Goal: Task Accomplishment & Management: Use online tool/utility

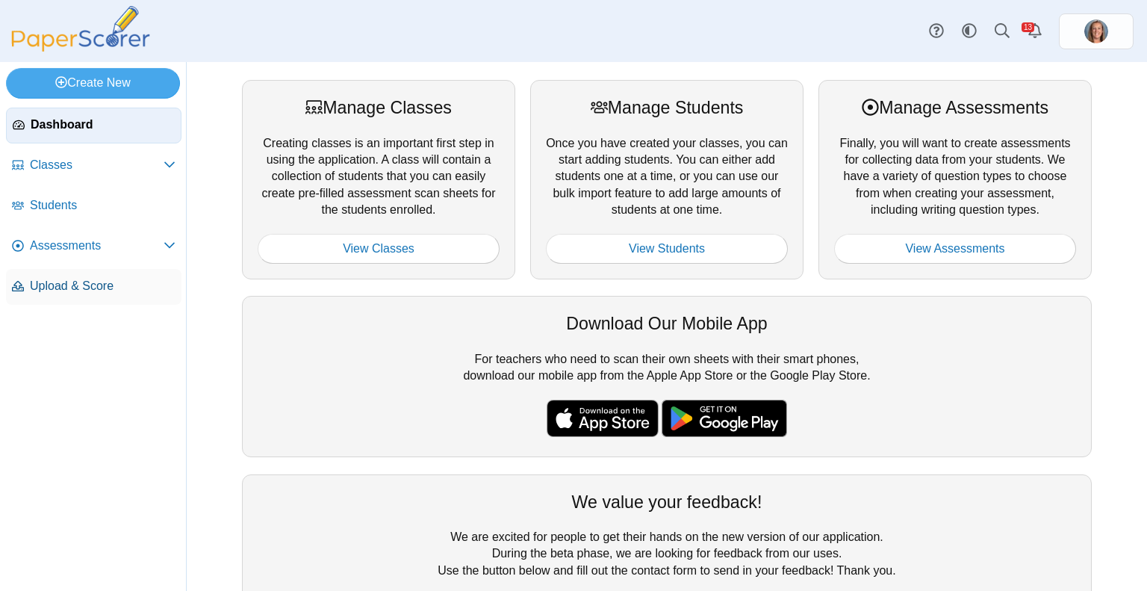
click at [64, 287] on span "Upload & Score" at bounding box center [103, 286] width 146 height 16
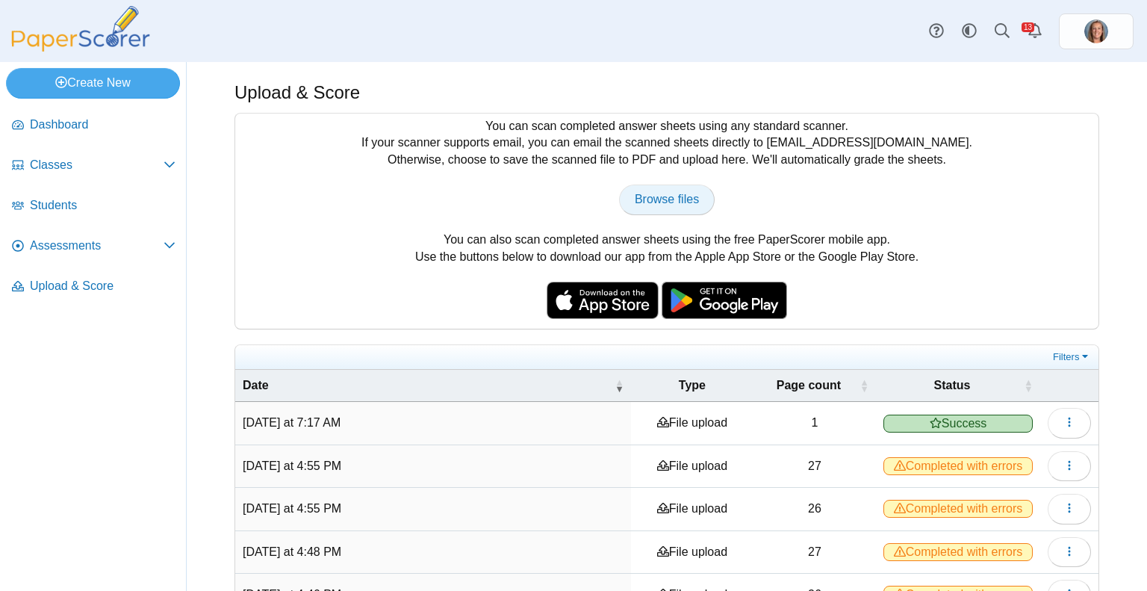
click at [675, 198] on span "Browse files" at bounding box center [667, 199] width 64 height 13
type input "**********"
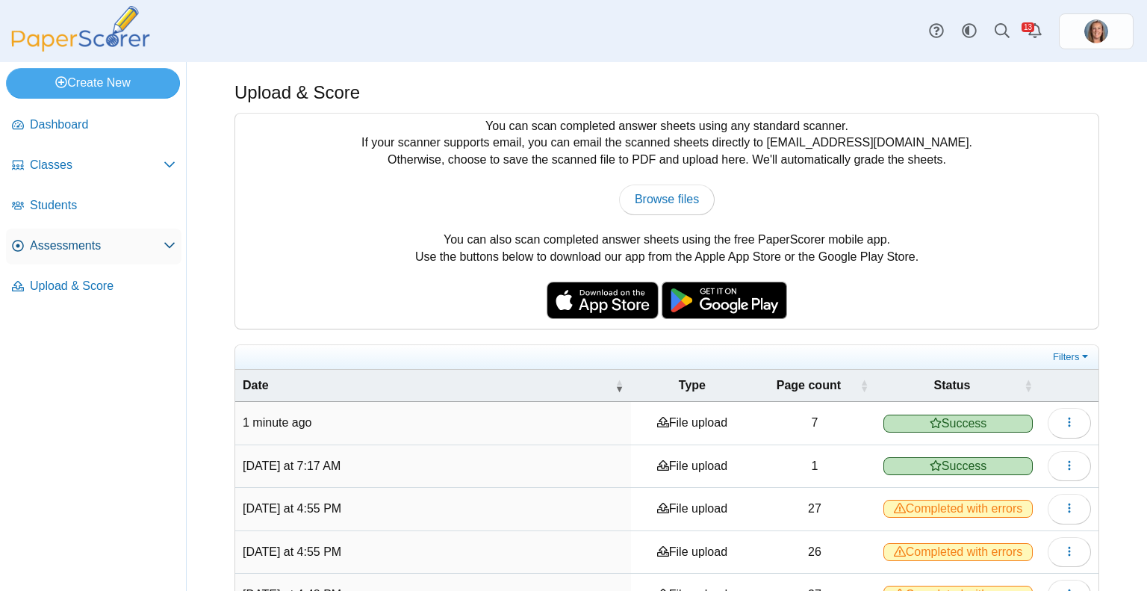
click at [51, 254] on link "Assessments" at bounding box center [93, 246] width 175 height 36
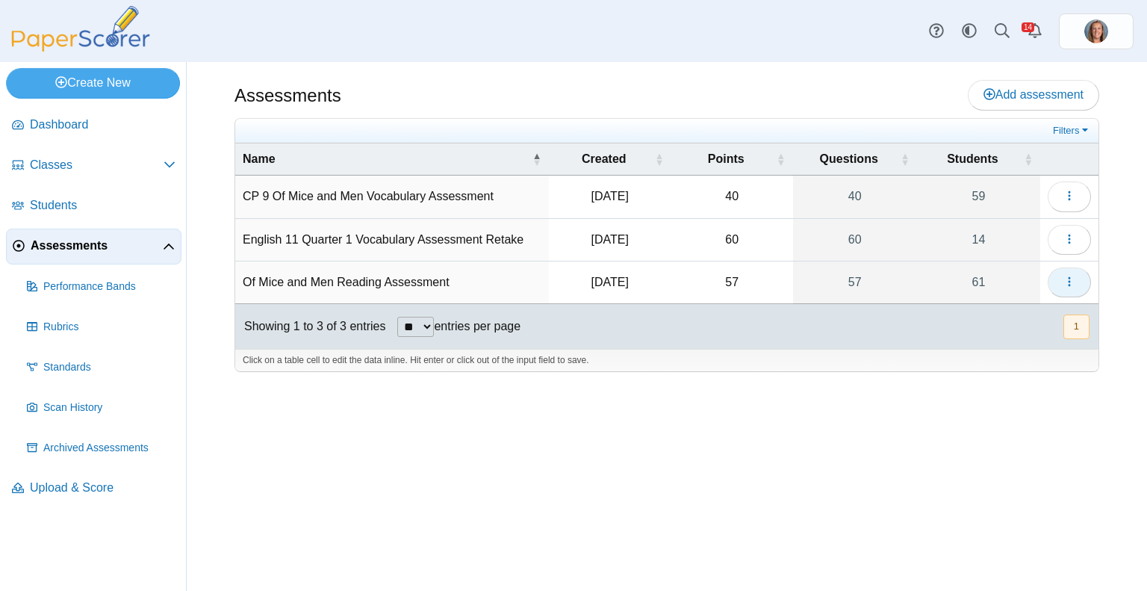
click at [1062, 279] on button "button" at bounding box center [1069, 282] width 43 height 30
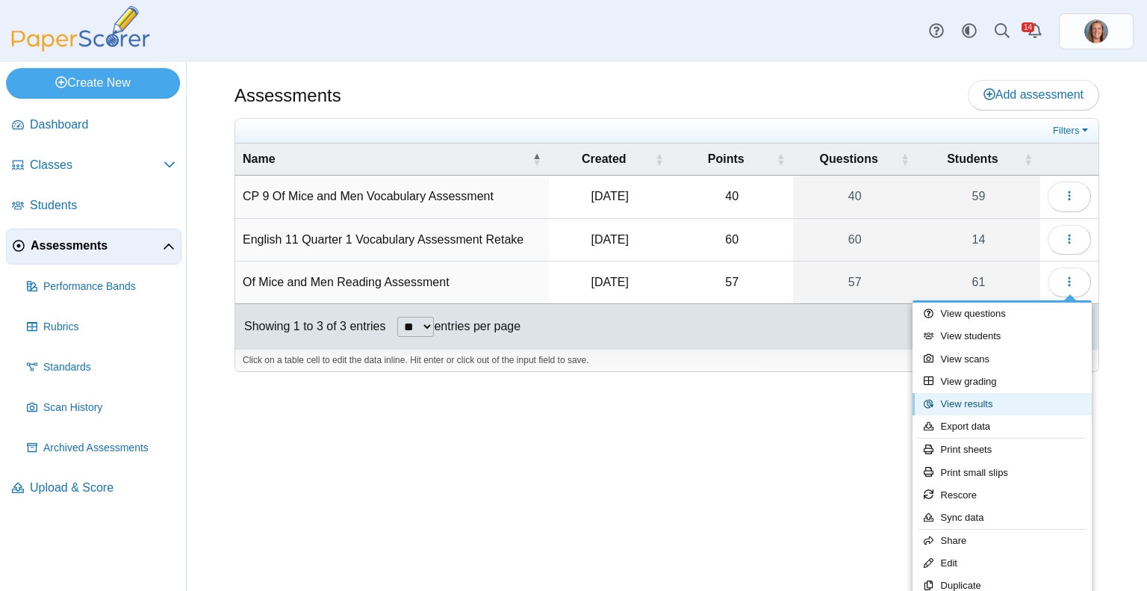
click at [987, 400] on link "View results" at bounding box center [1001, 404] width 179 height 22
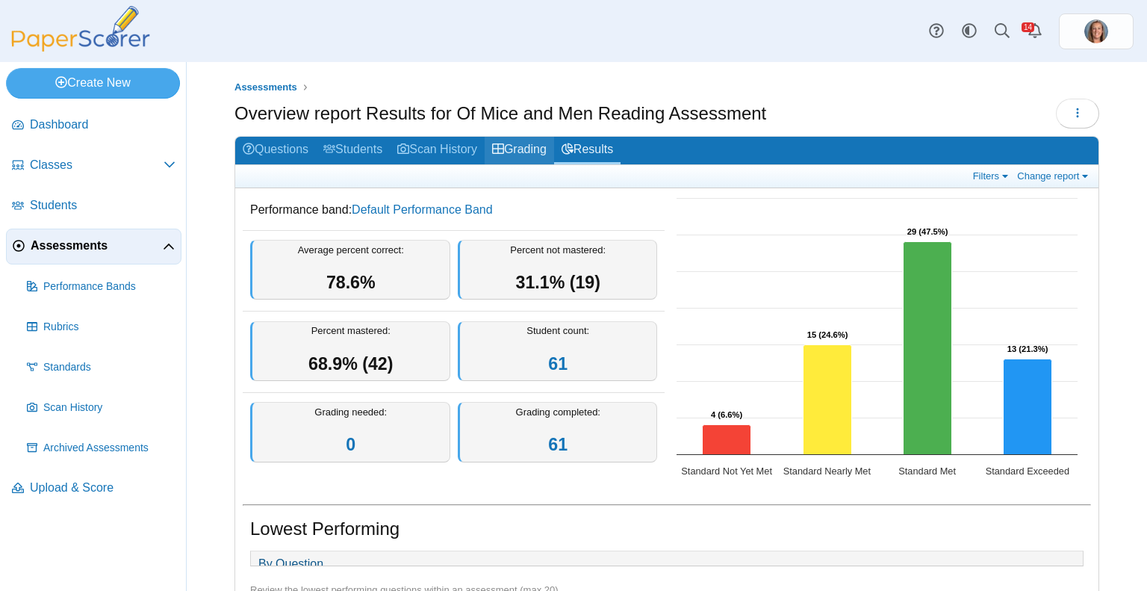
click at [526, 149] on link "Grading" at bounding box center [519, 151] width 69 height 28
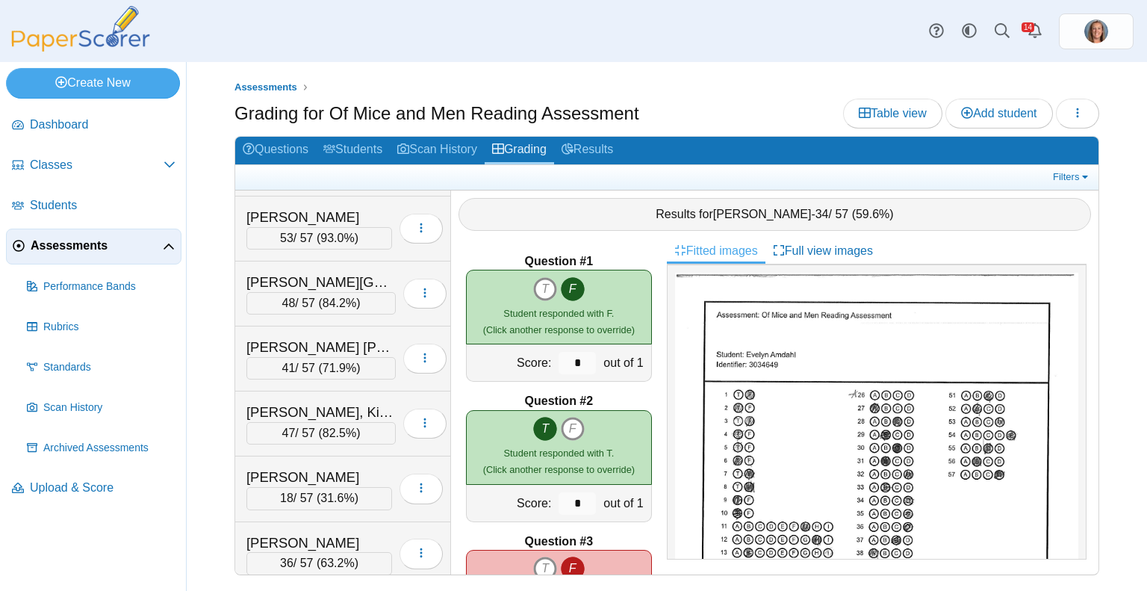
scroll to position [2603, 0]
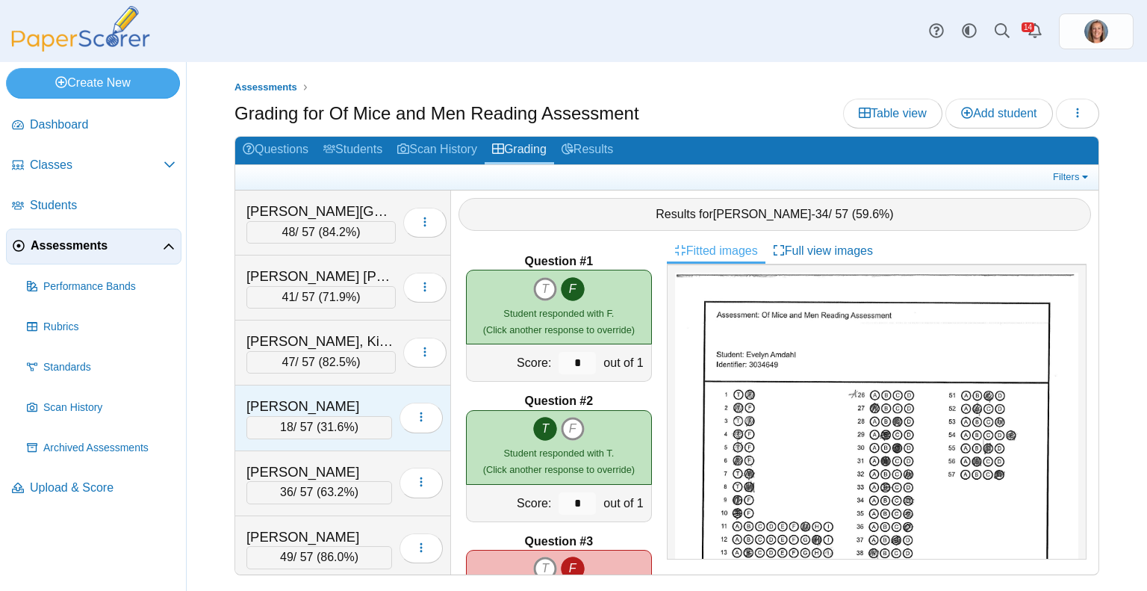
click at [312, 397] on div "Pasionek-Mear, Madeleine" at bounding box center [319, 406] width 146 height 19
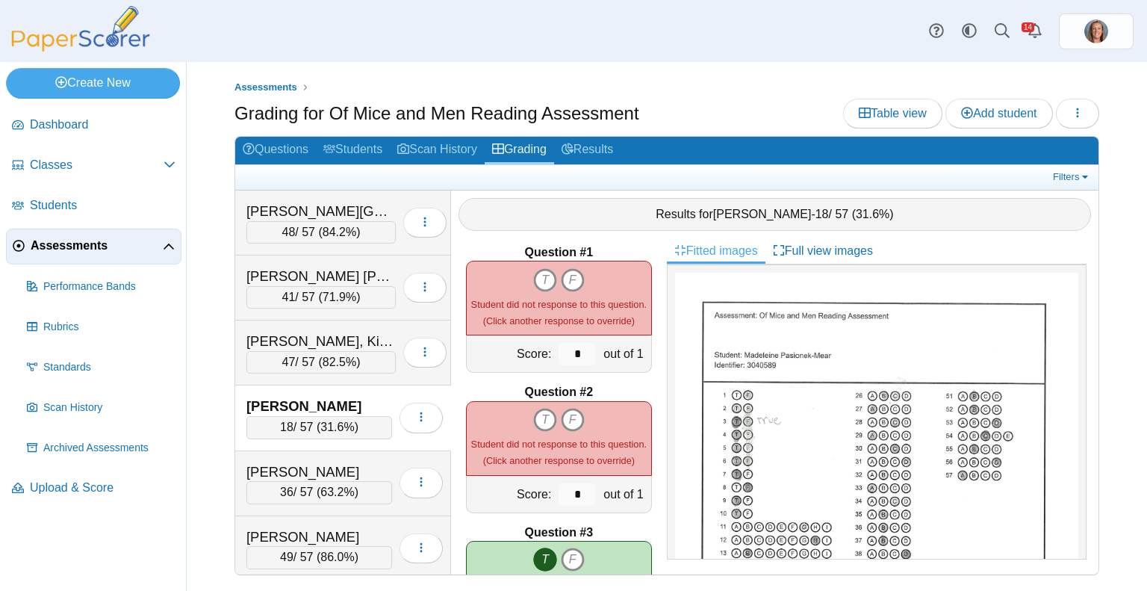
scroll to position [10, 0]
click at [568, 268] on icon "F" at bounding box center [573, 279] width 24 height 24
type input "*"
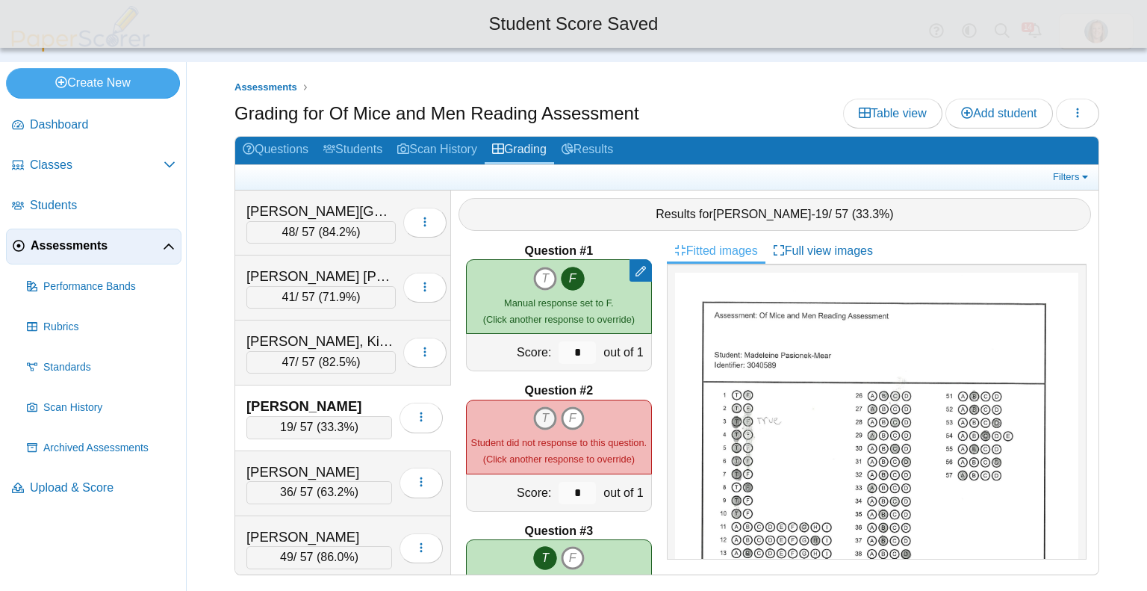
click at [537, 406] on icon "T" at bounding box center [545, 418] width 24 height 24
type input "*"
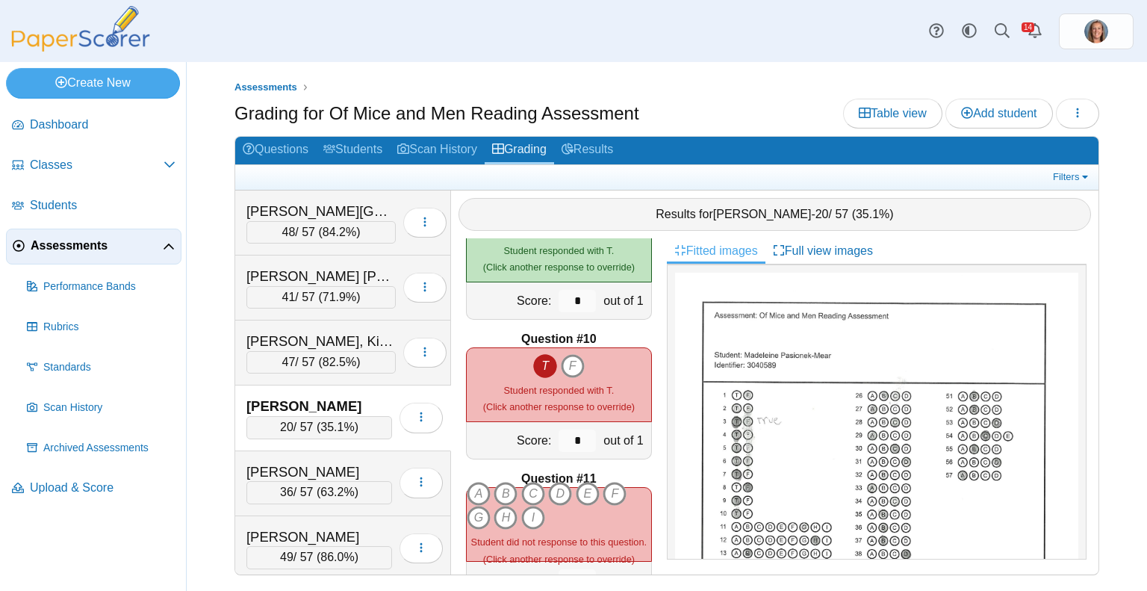
scroll to position [1237, 0]
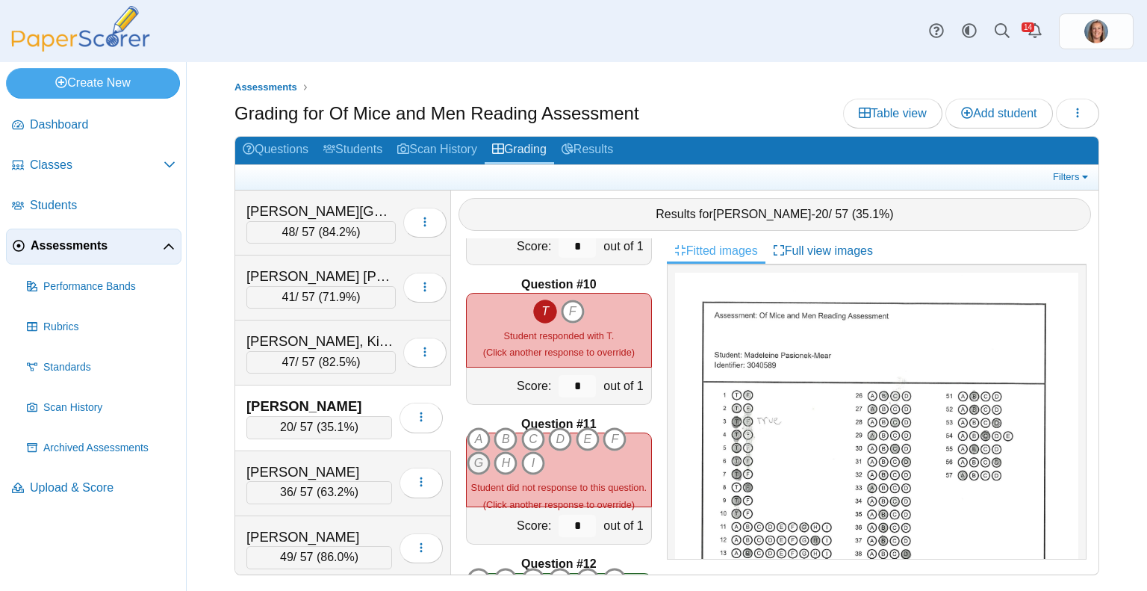
click at [475, 451] on icon "G" at bounding box center [479, 463] width 24 height 24
type input "*"
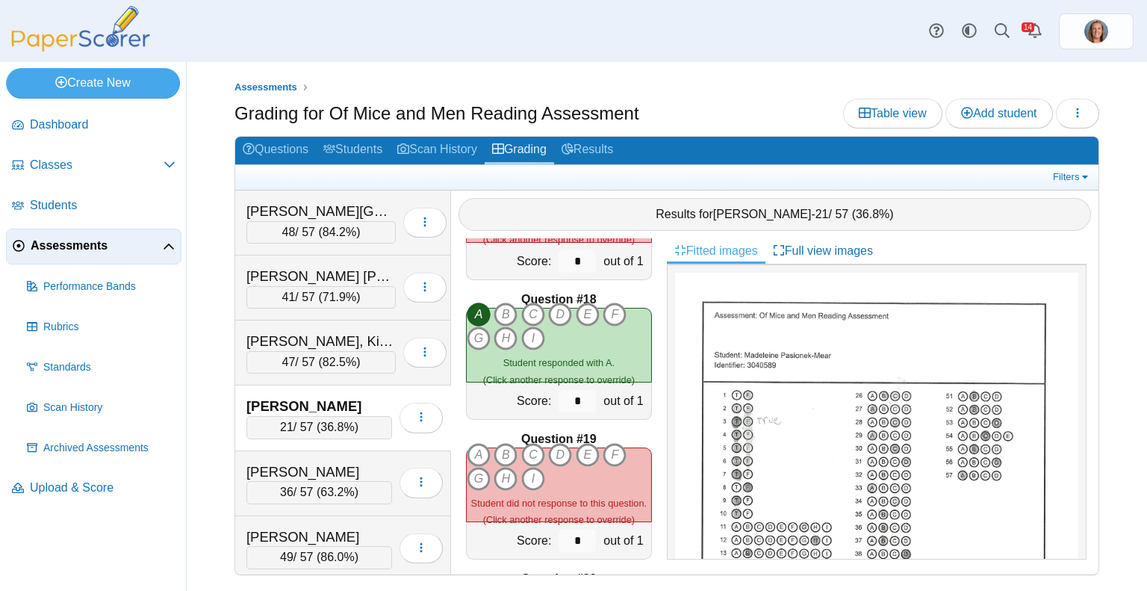
scroll to position [2410, 0]
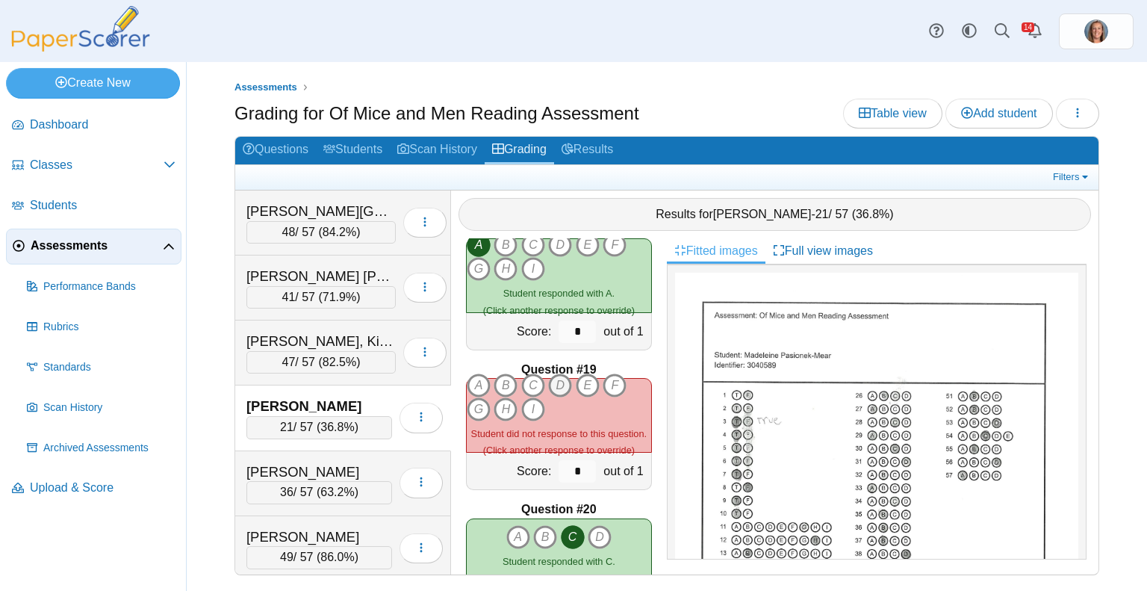
click at [559, 373] on icon "D" at bounding box center [560, 385] width 24 height 24
type input "*"
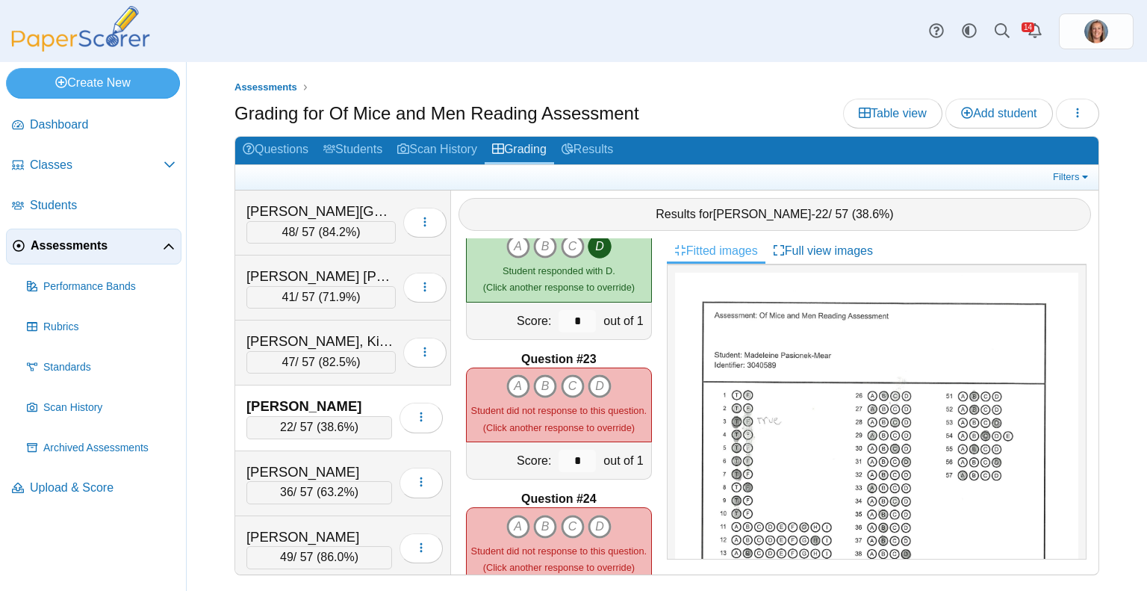
scroll to position [2984, 0]
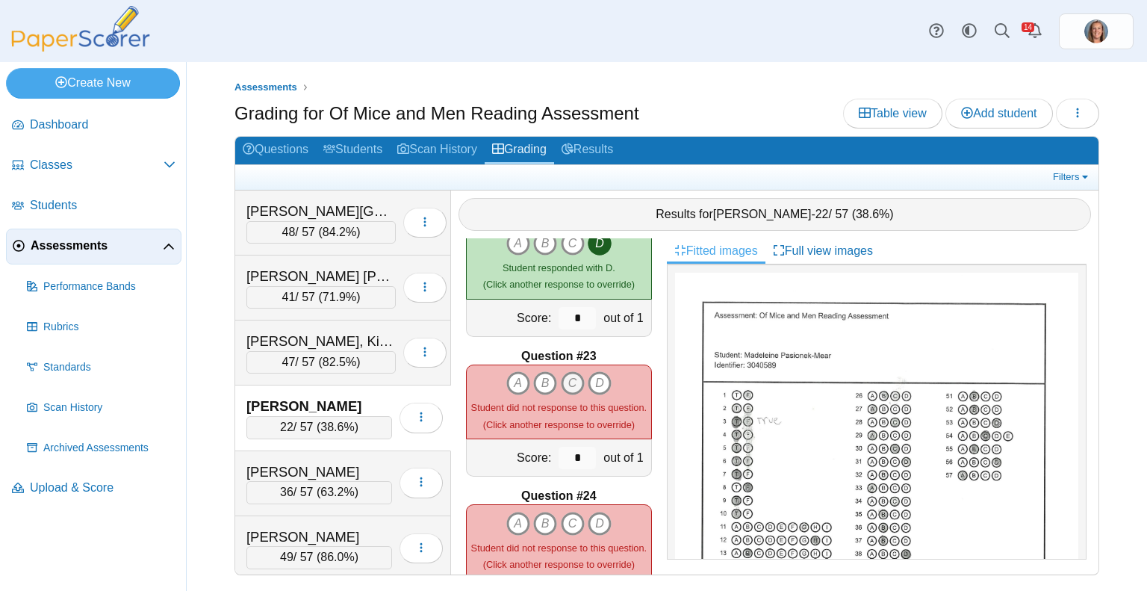
click at [573, 373] on icon "C" at bounding box center [573, 383] width 24 height 24
type input "*"
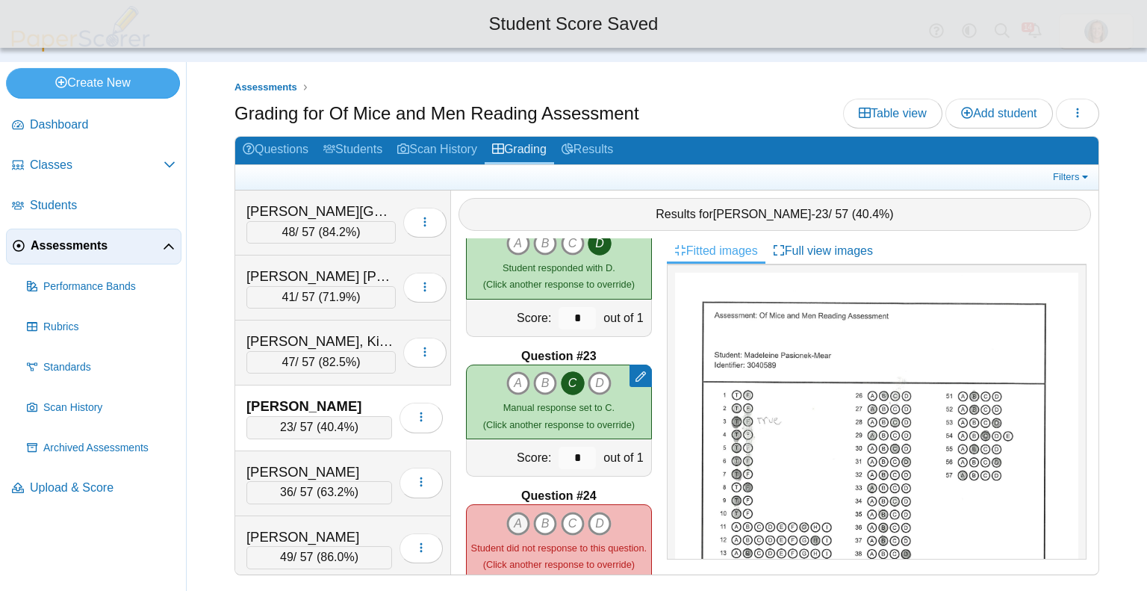
click at [511, 511] on icon "A" at bounding box center [518, 523] width 24 height 24
type input "*"
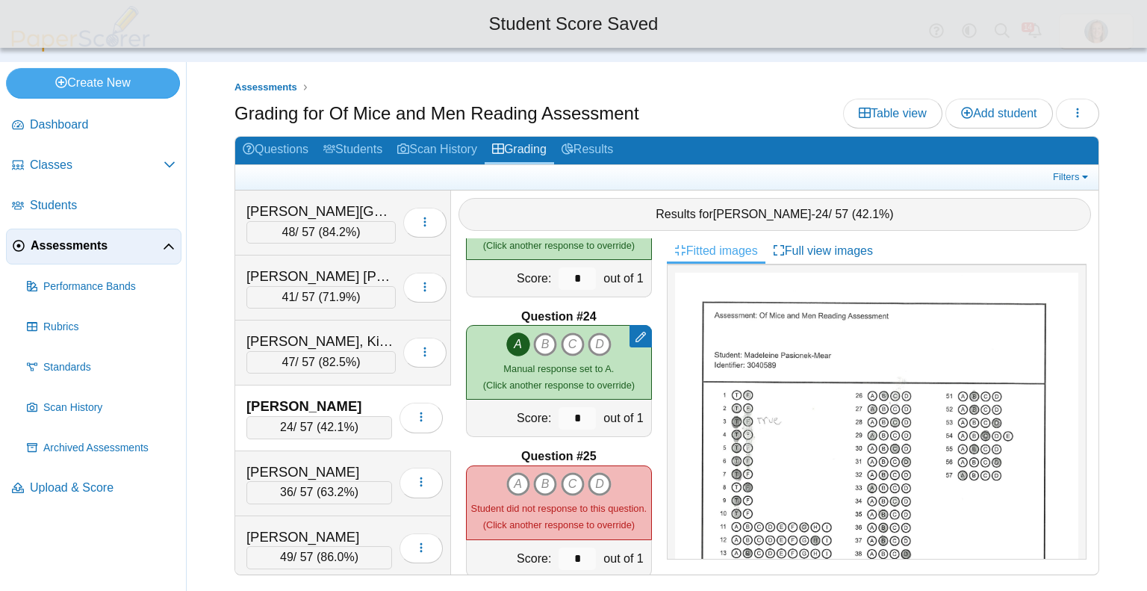
scroll to position [3168, 0]
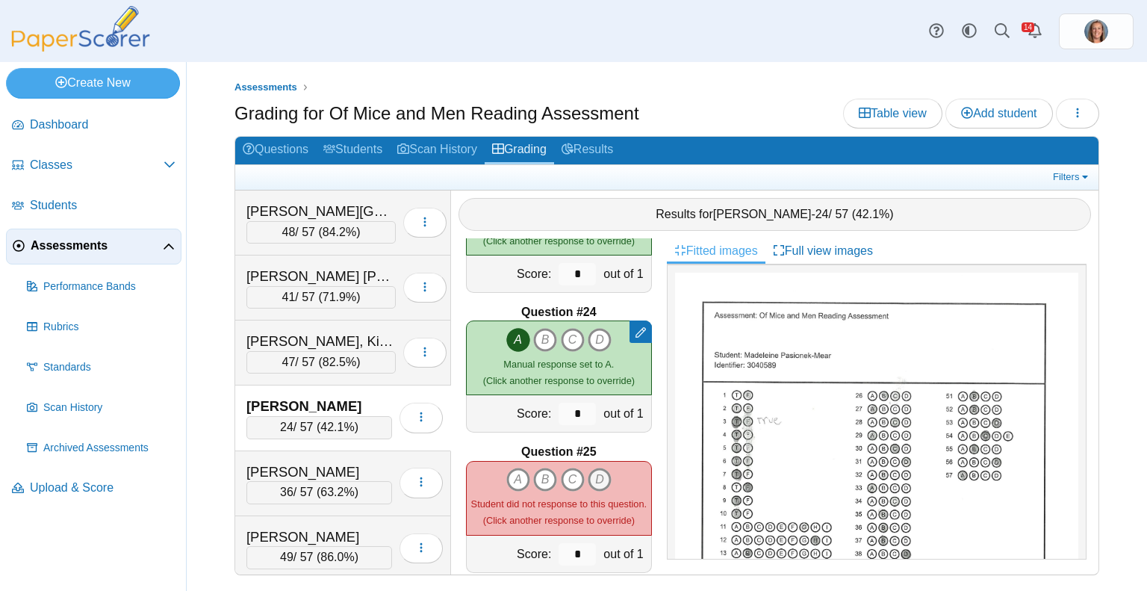
click at [597, 471] on icon "D" at bounding box center [600, 479] width 24 height 24
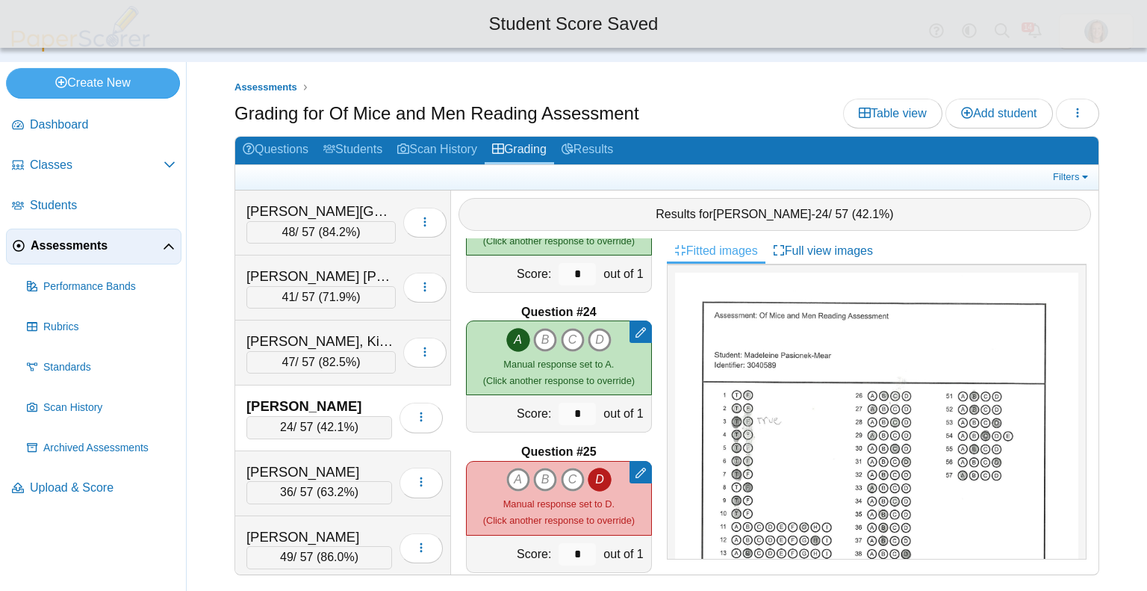
scroll to position [3357, 0]
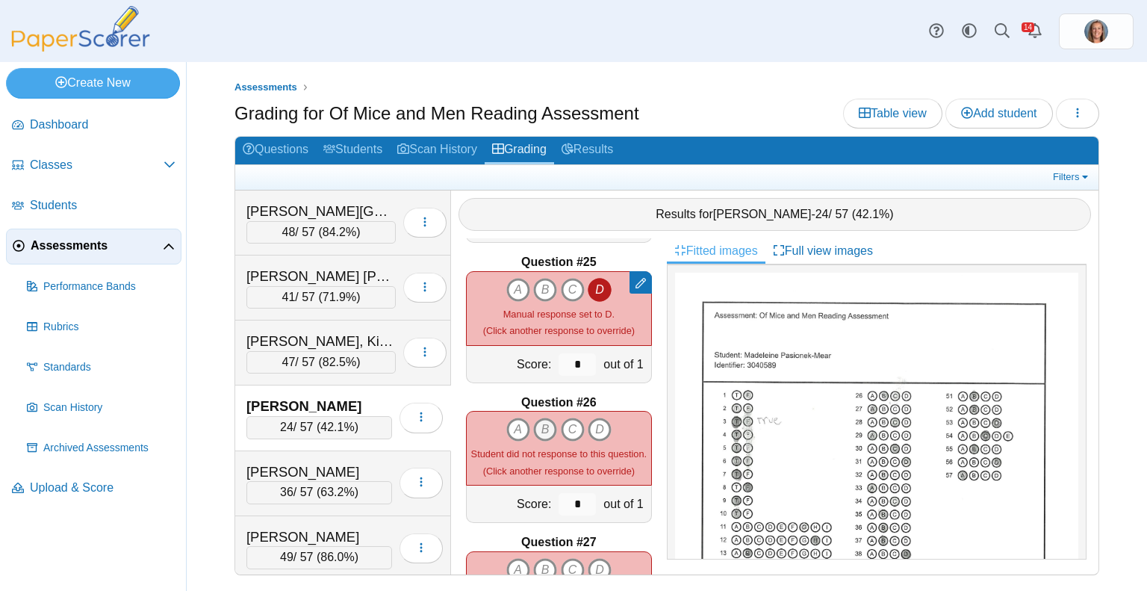
click at [537, 417] on icon "B" at bounding box center [545, 429] width 24 height 24
type input "*"
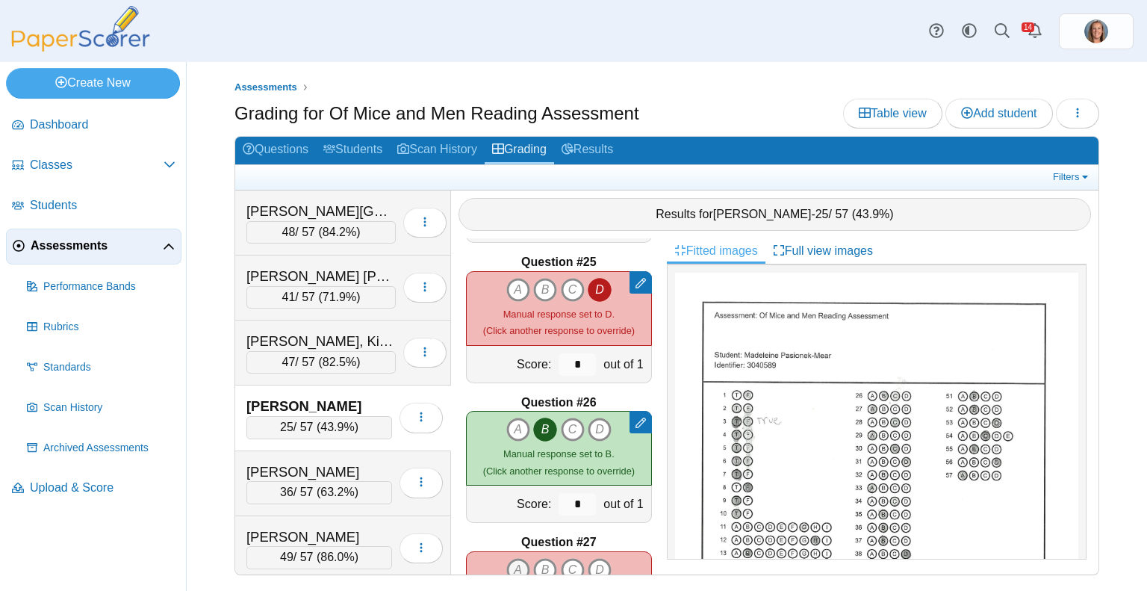
click at [514, 558] on icon "A" at bounding box center [518, 570] width 24 height 24
type input "*"
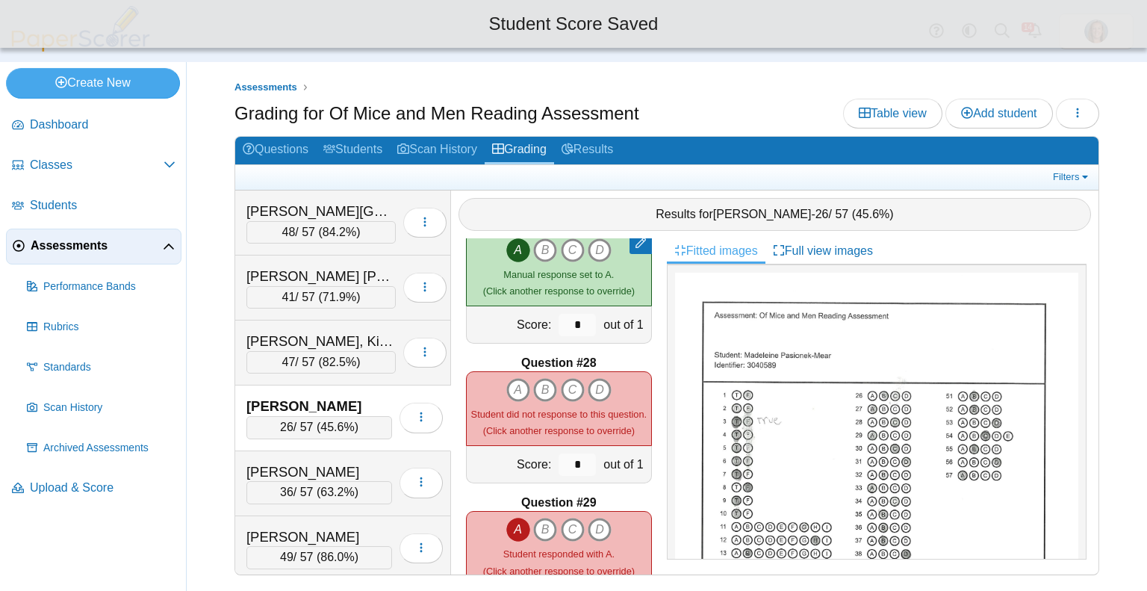
scroll to position [3678, 0]
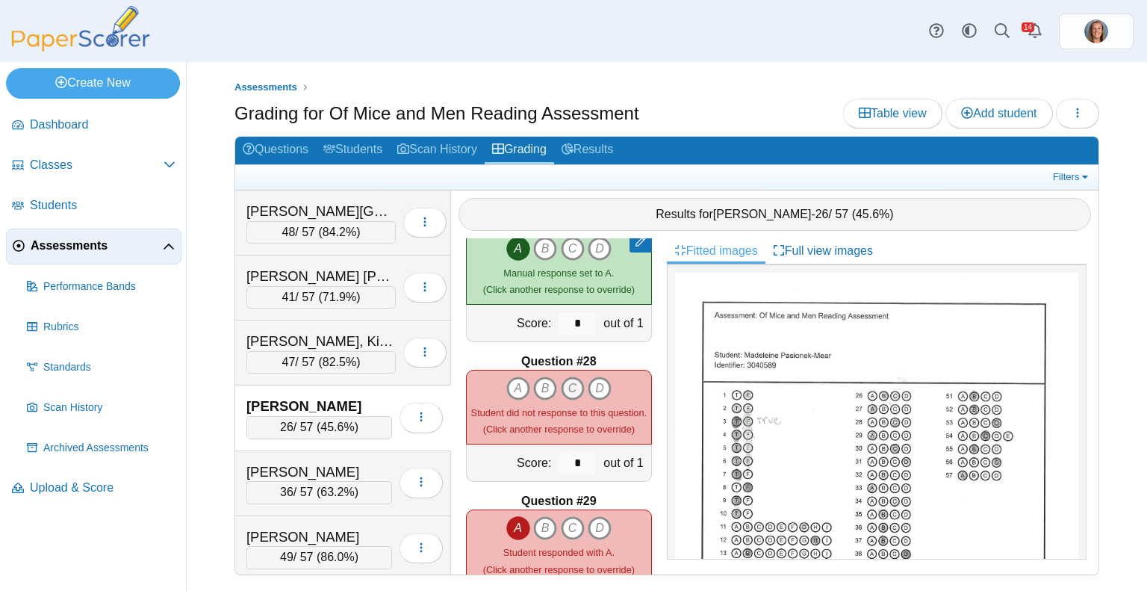
click at [574, 379] on icon "C" at bounding box center [573, 388] width 24 height 24
type input "*"
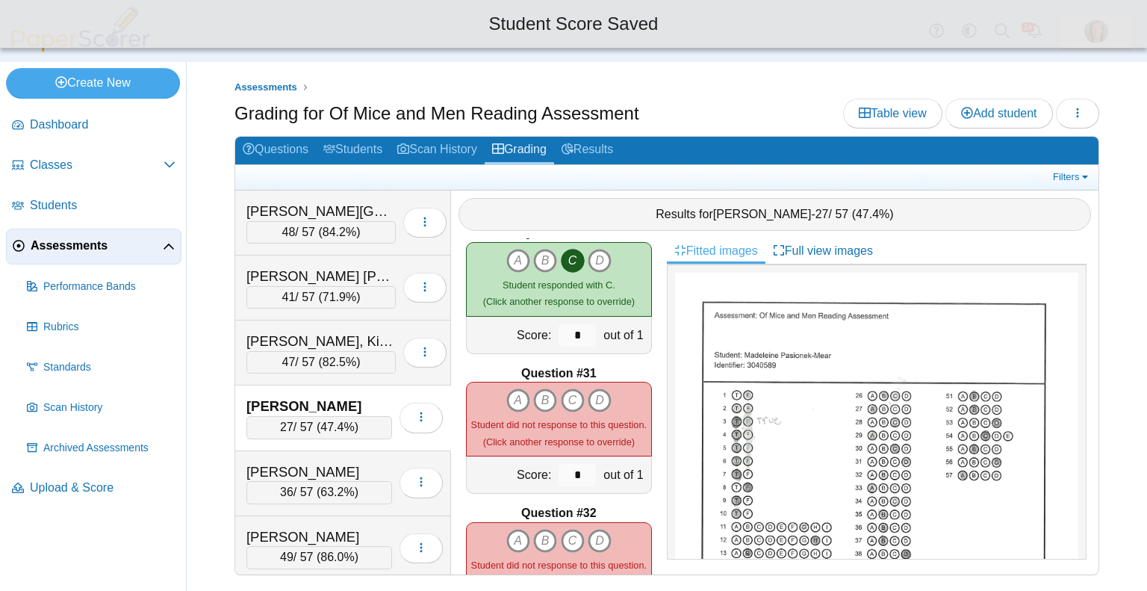
scroll to position [4087, 0]
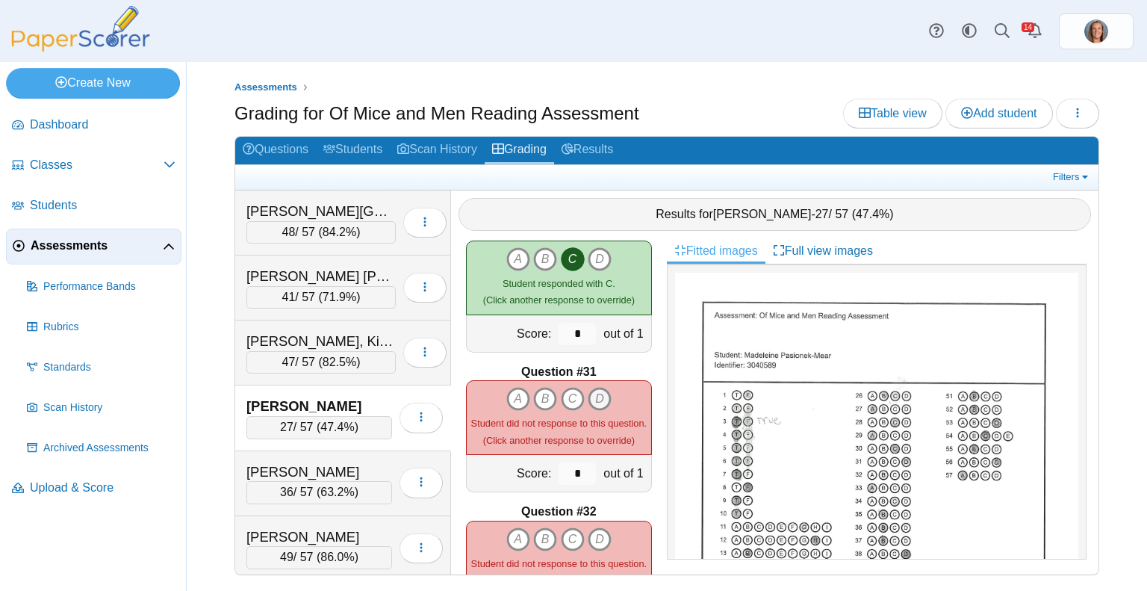
click at [594, 391] on icon "D" at bounding box center [600, 399] width 24 height 24
click at [538, 528] on icon "B" at bounding box center [545, 539] width 24 height 24
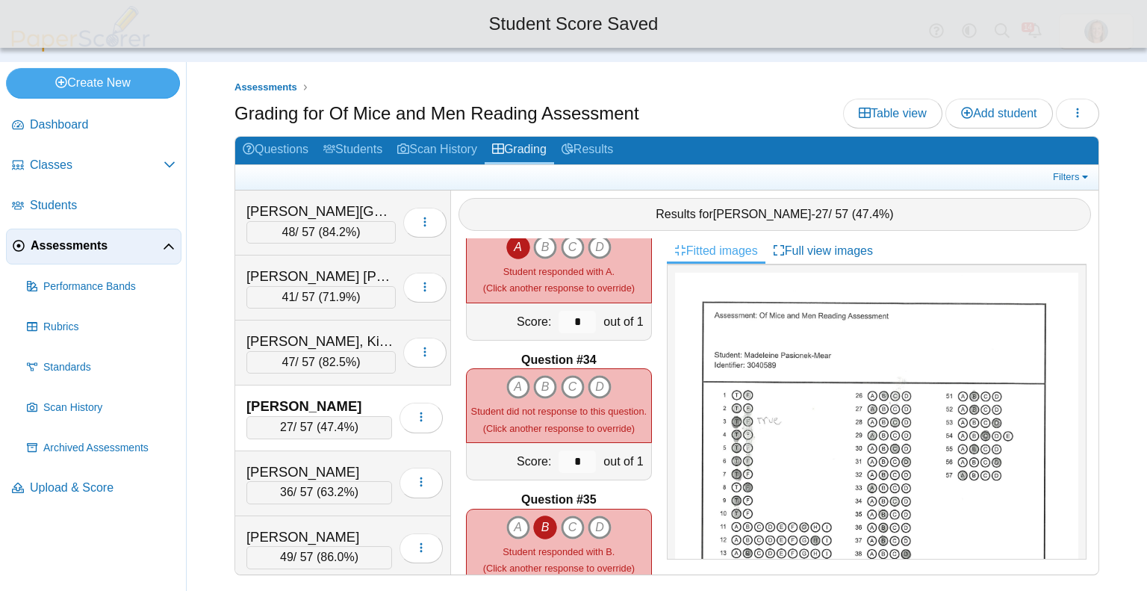
scroll to position [4521, 0]
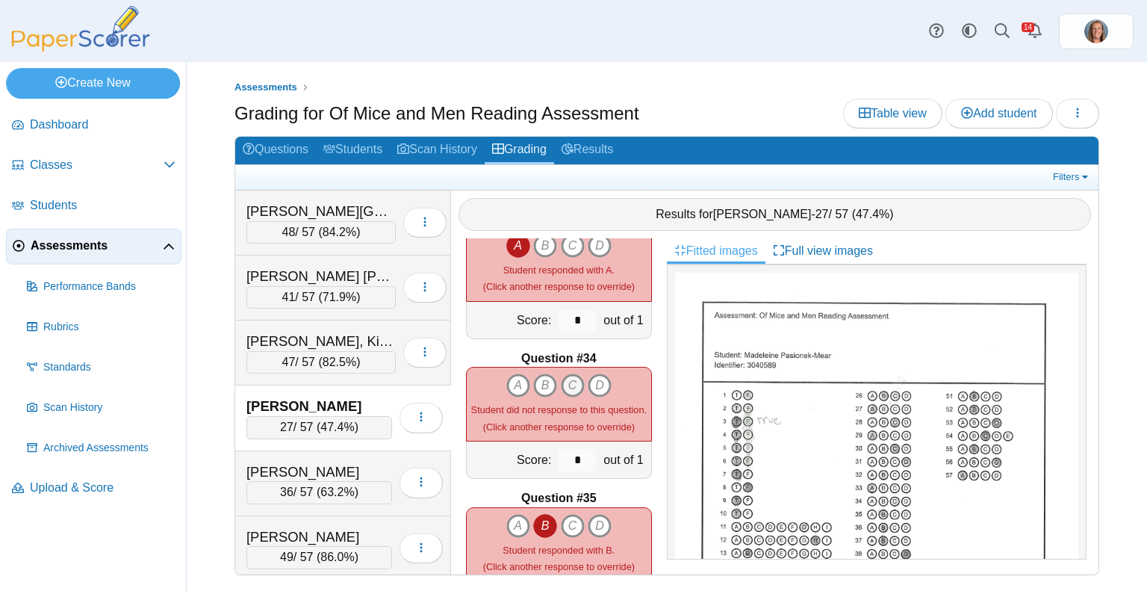
click at [565, 373] on icon "C" at bounding box center [573, 385] width 24 height 24
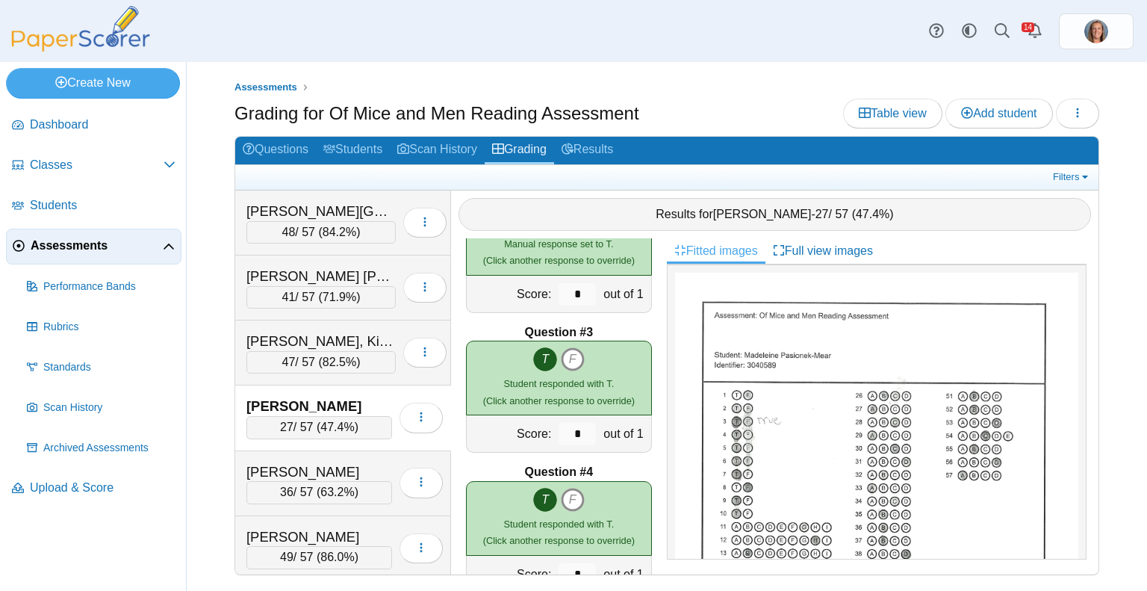
scroll to position [0, 0]
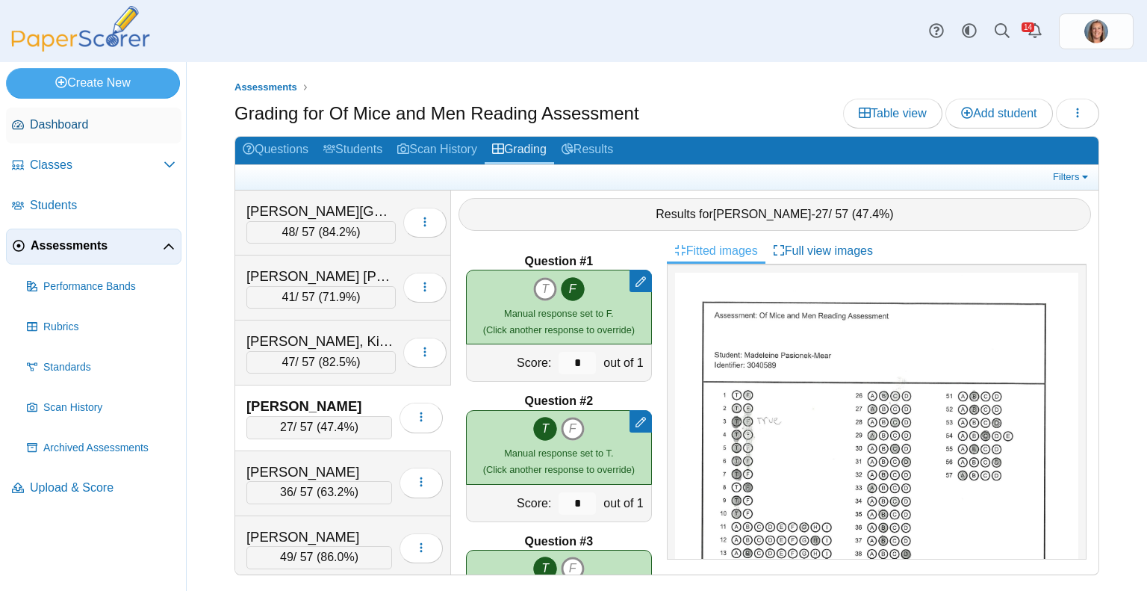
click at [83, 117] on span "Dashboard" at bounding box center [103, 124] width 146 height 16
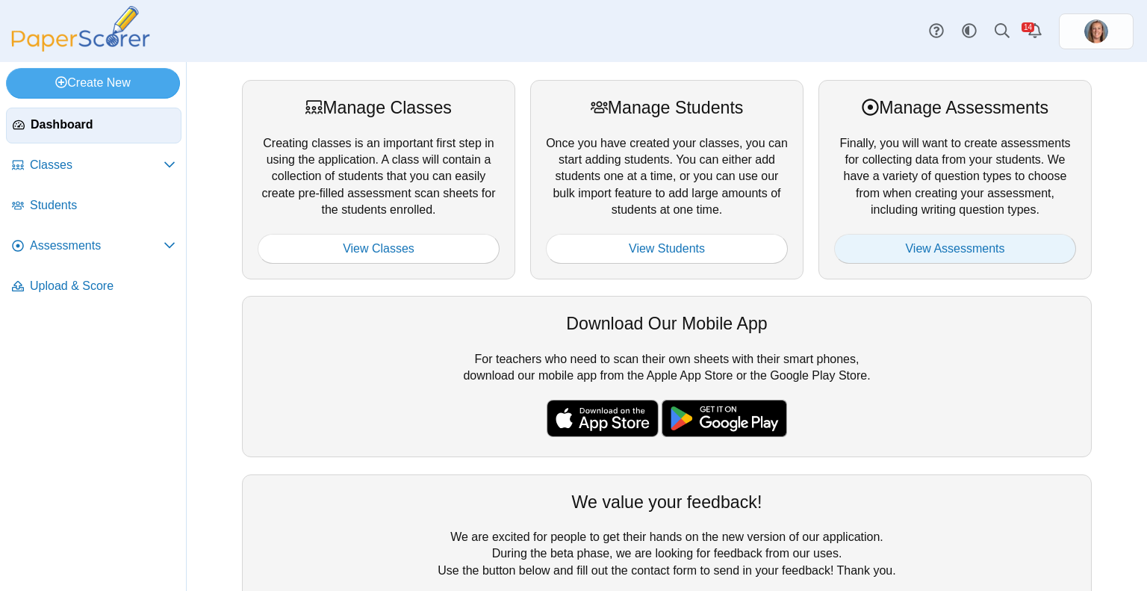
click at [919, 257] on link "View Assessments" at bounding box center [955, 249] width 242 height 30
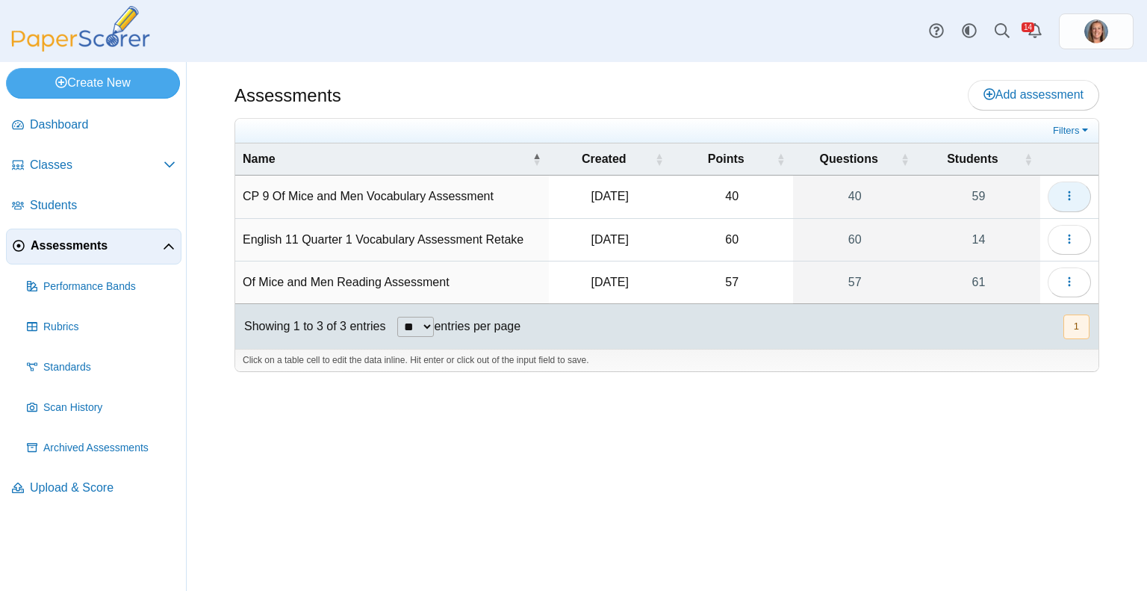
click at [1072, 199] on icon "button" at bounding box center [1069, 196] width 12 height 12
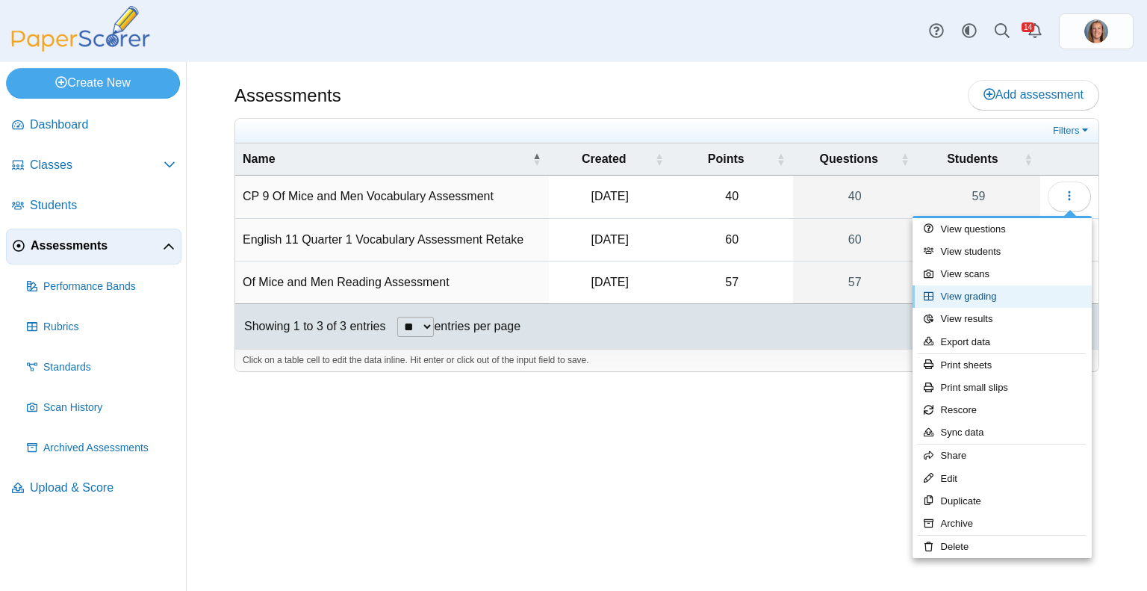
click at [996, 300] on link "View grading" at bounding box center [1001, 296] width 179 height 22
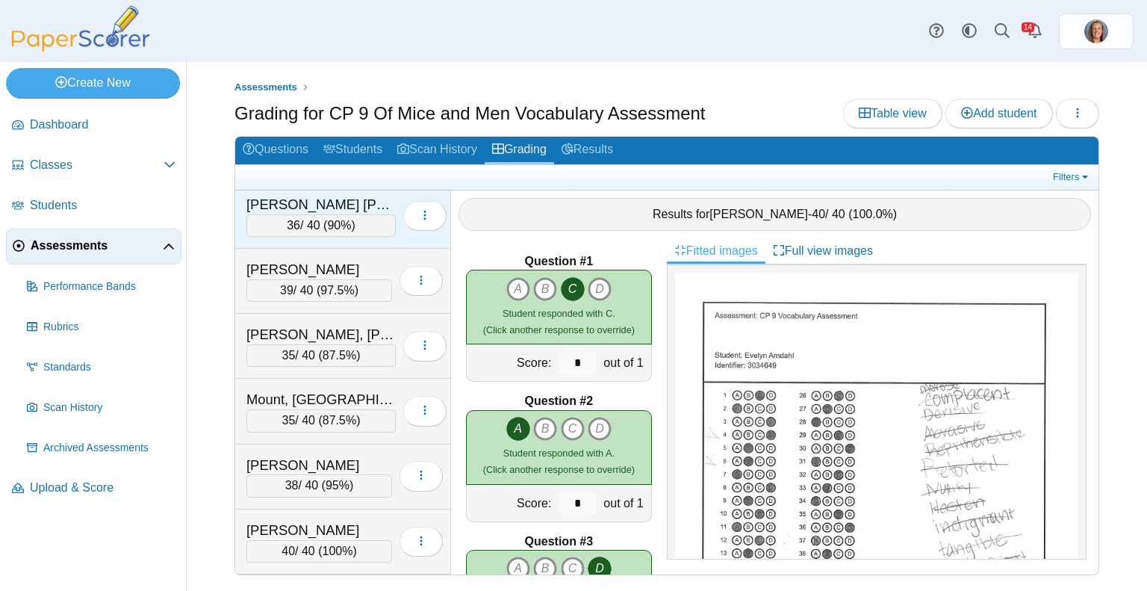
scroll to position [2221, 0]
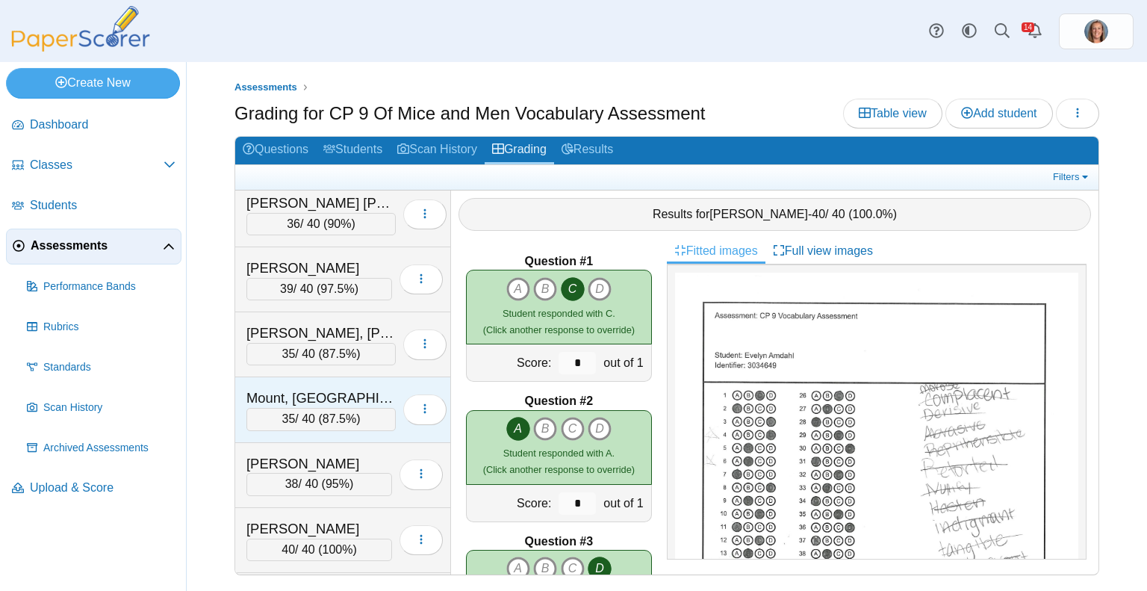
click at [323, 412] on span "87.5%" at bounding box center [340, 418] width 34 height 13
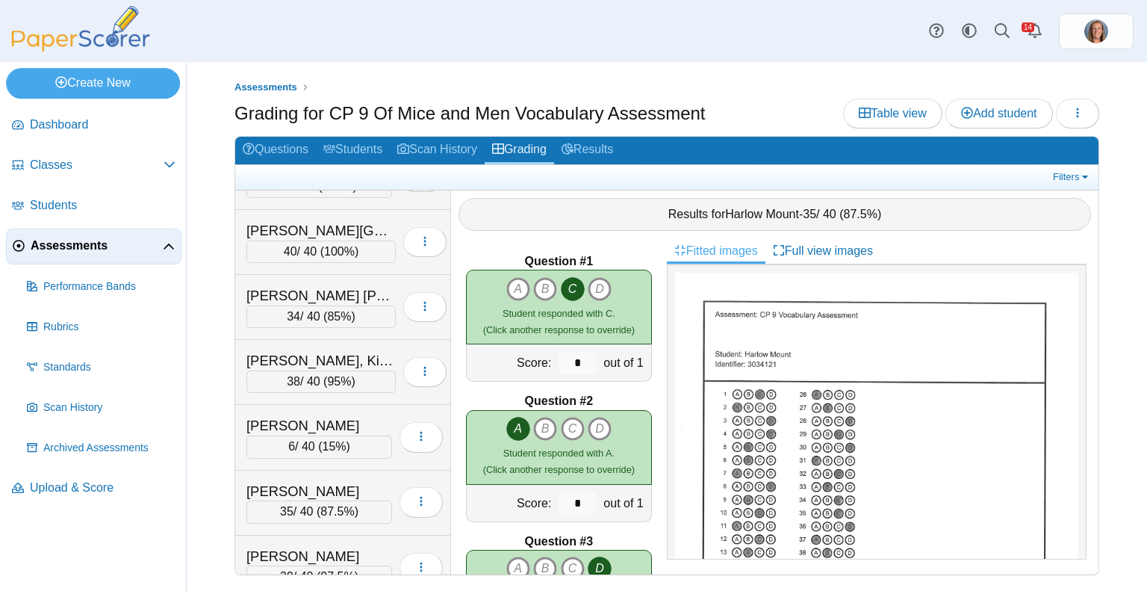
scroll to position [2587, 0]
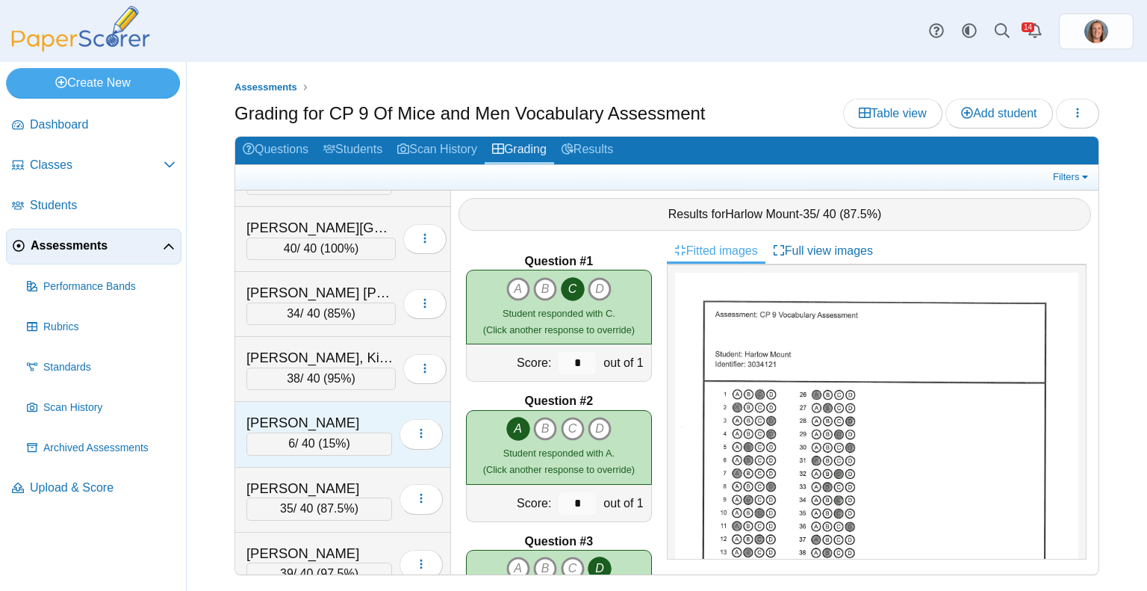
click at [332, 437] on span "15%" at bounding box center [335, 443] width 24 height 13
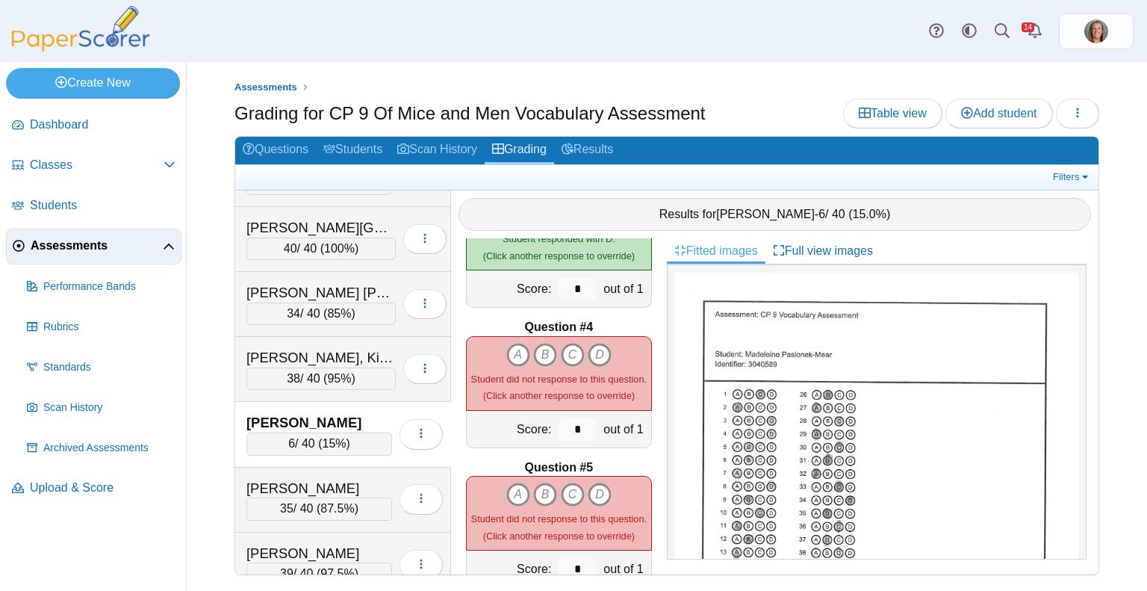
scroll to position [355, 0]
click at [594, 343] on icon "D" at bounding box center [600, 354] width 24 height 24
type input "*"
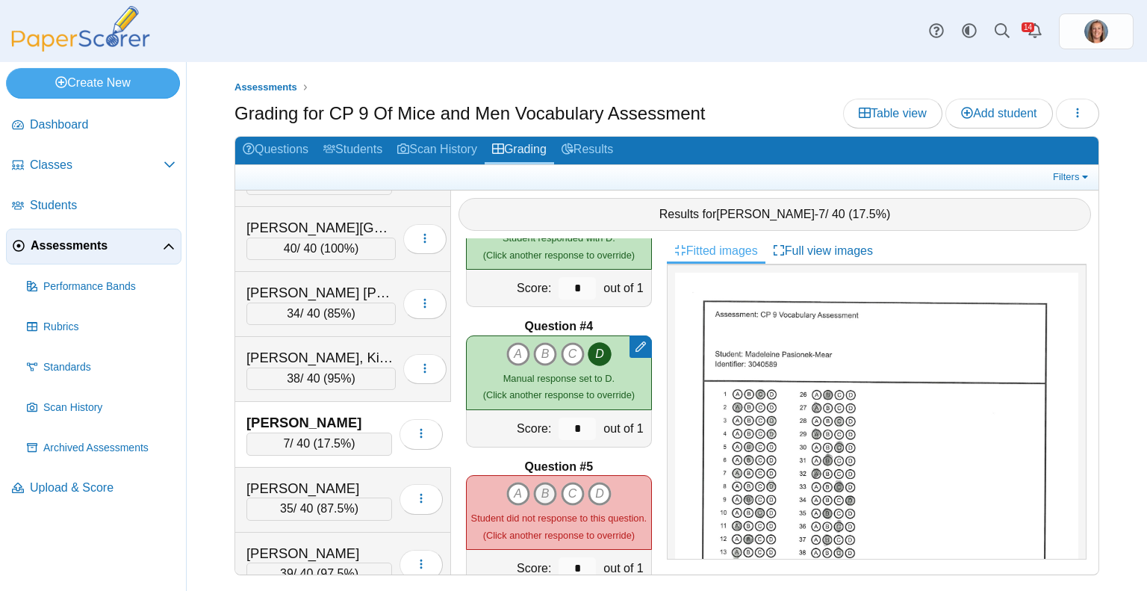
click at [538, 485] on icon "B" at bounding box center [545, 494] width 24 height 24
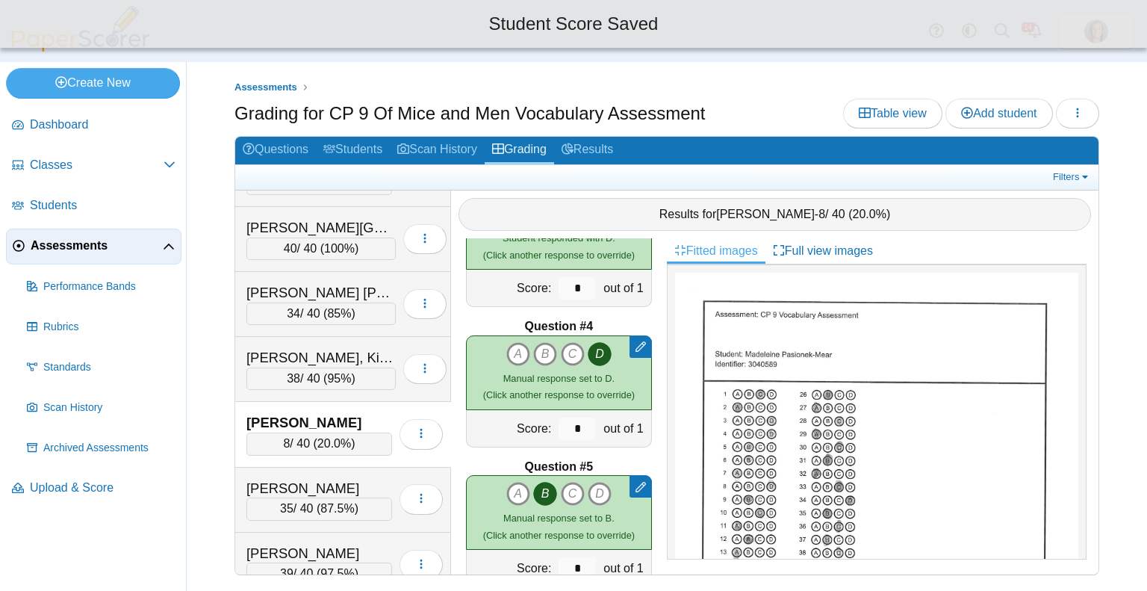
type input "*"
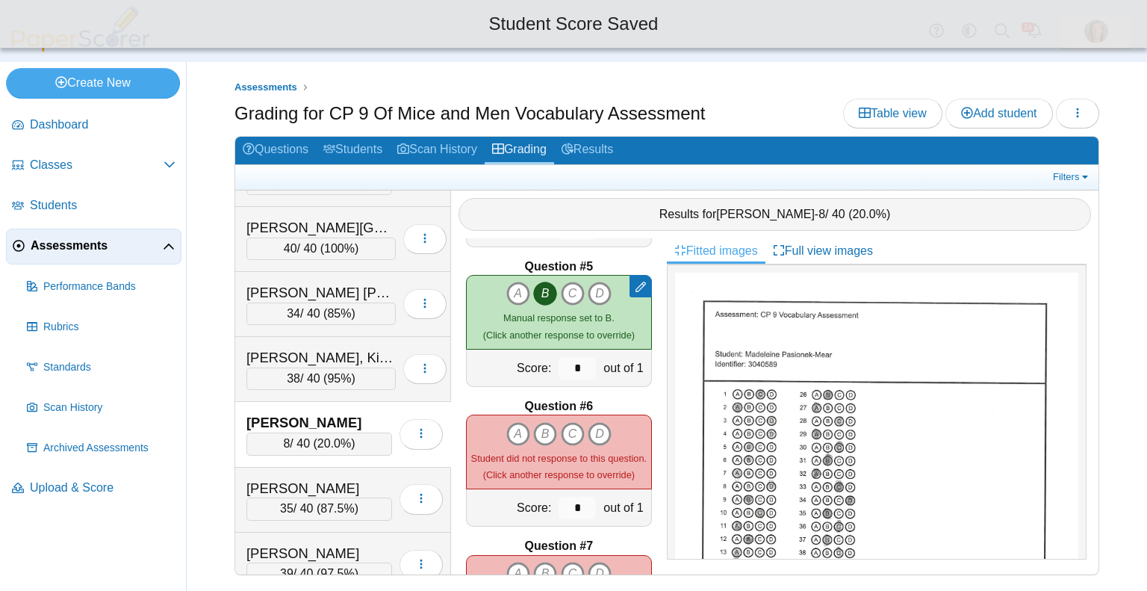
scroll to position [557, 0]
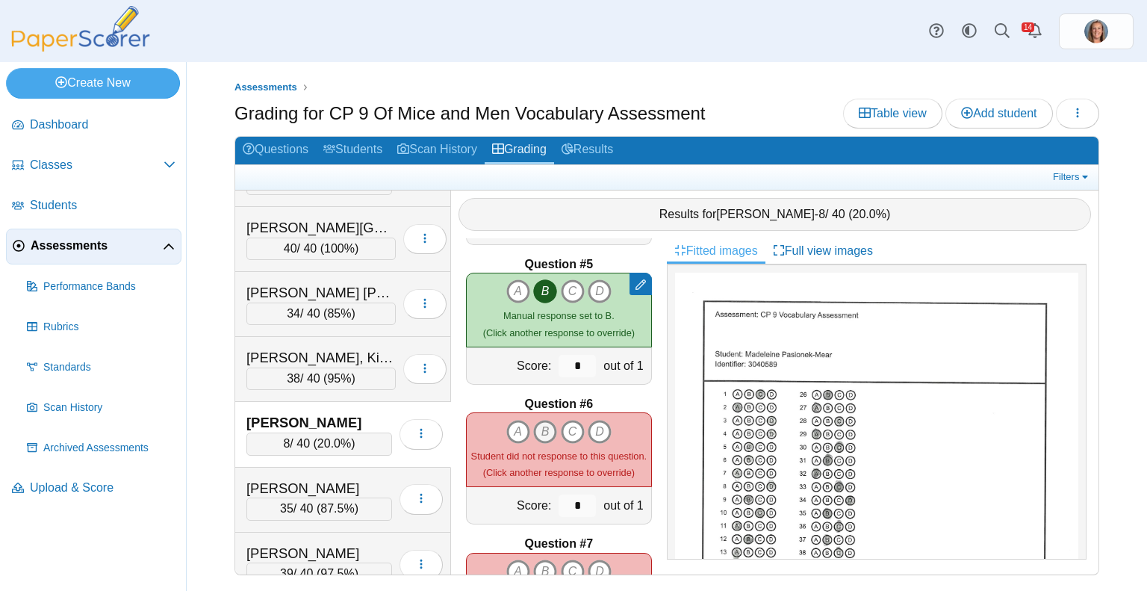
click at [543, 423] on icon "B" at bounding box center [545, 432] width 24 height 24
type input "*"
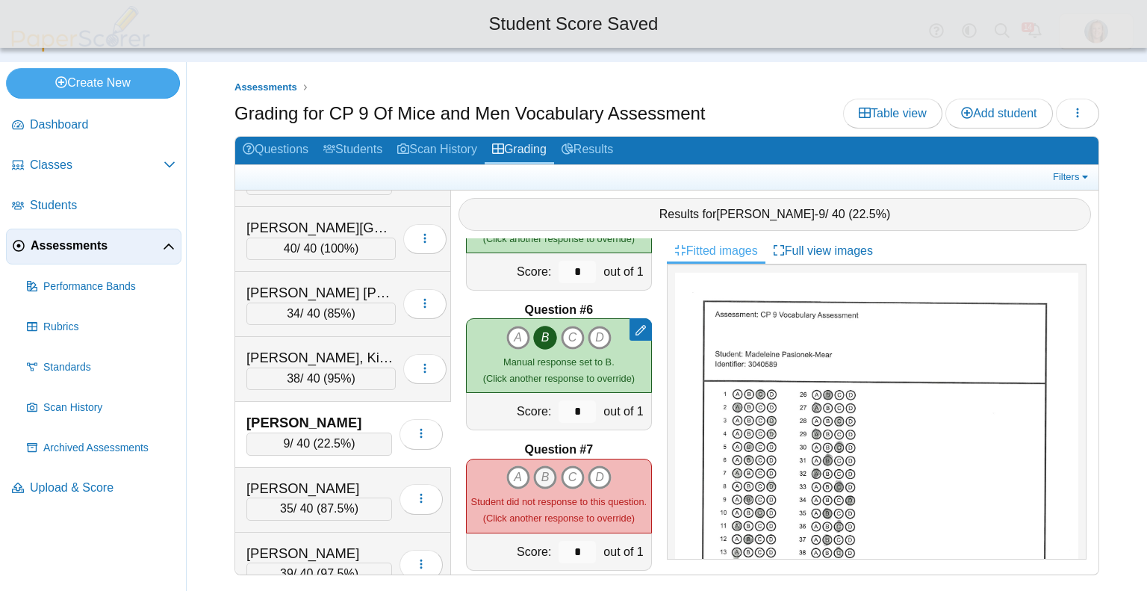
scroll to position [653, 0]
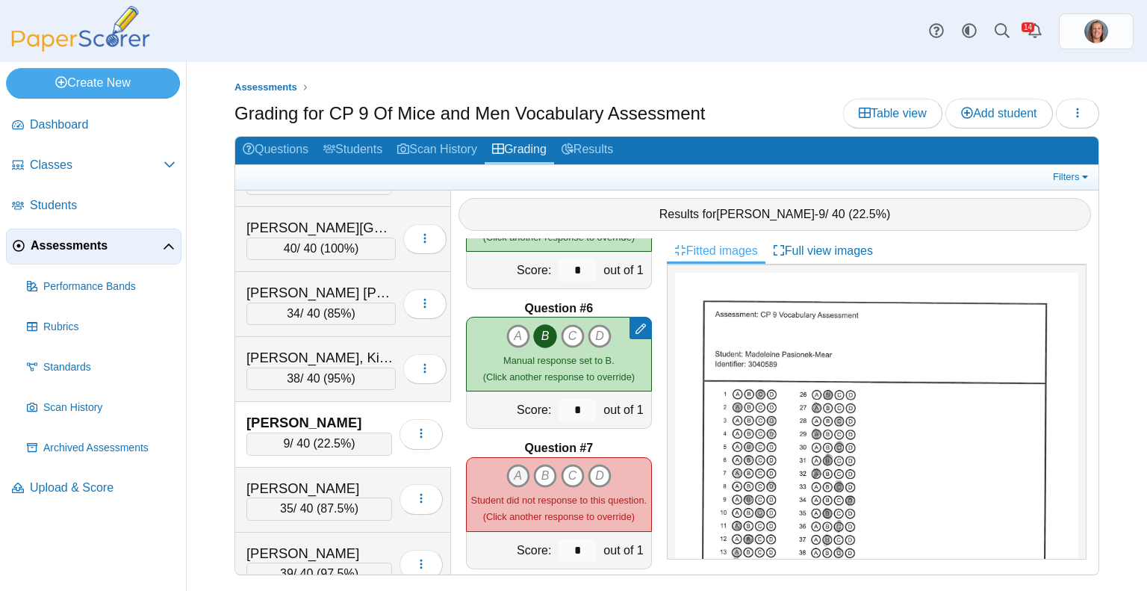
click at [514, 464] on icon "A" at bounding box center [518, 476] width 24 height 24
type input "*"
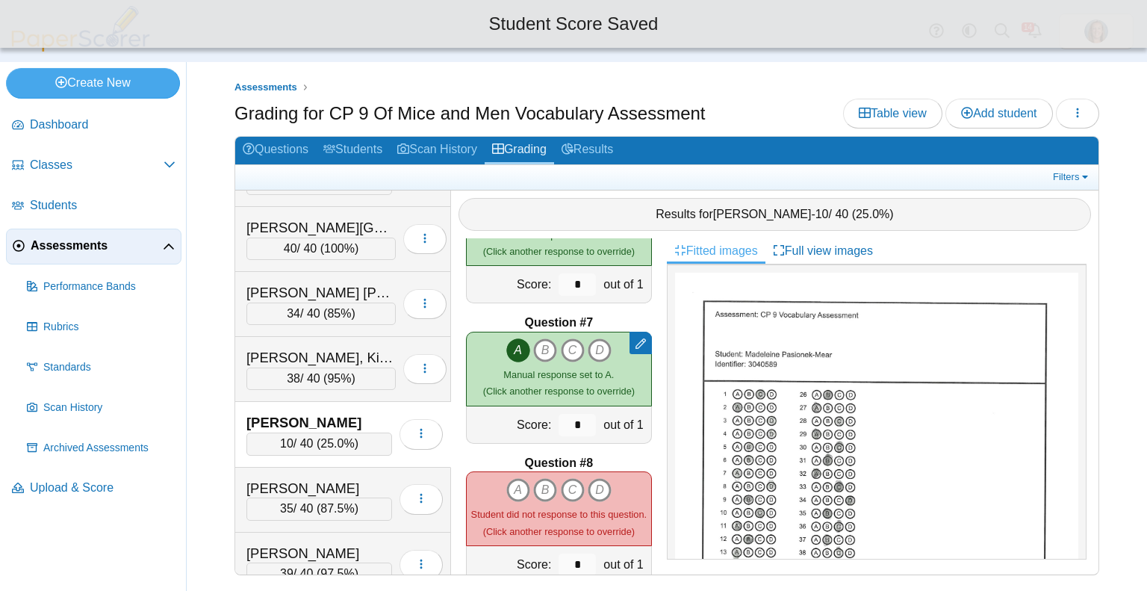
scroll to position [779, 0]
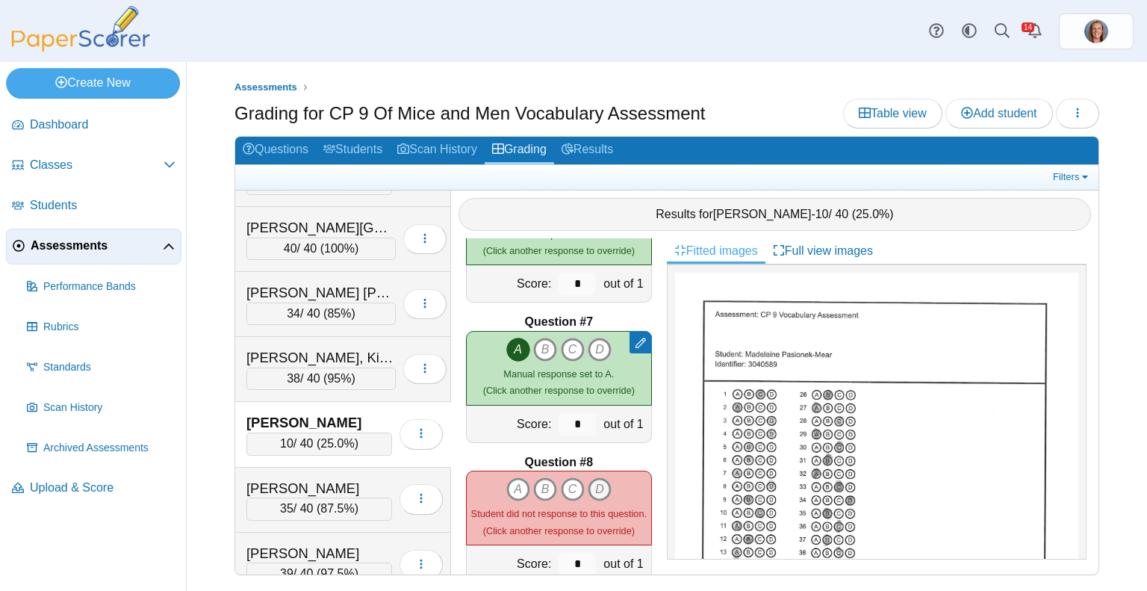
click at [598, 479] on icon "D" at bounding box center [600, 489] width 24 height 24
type input "*"
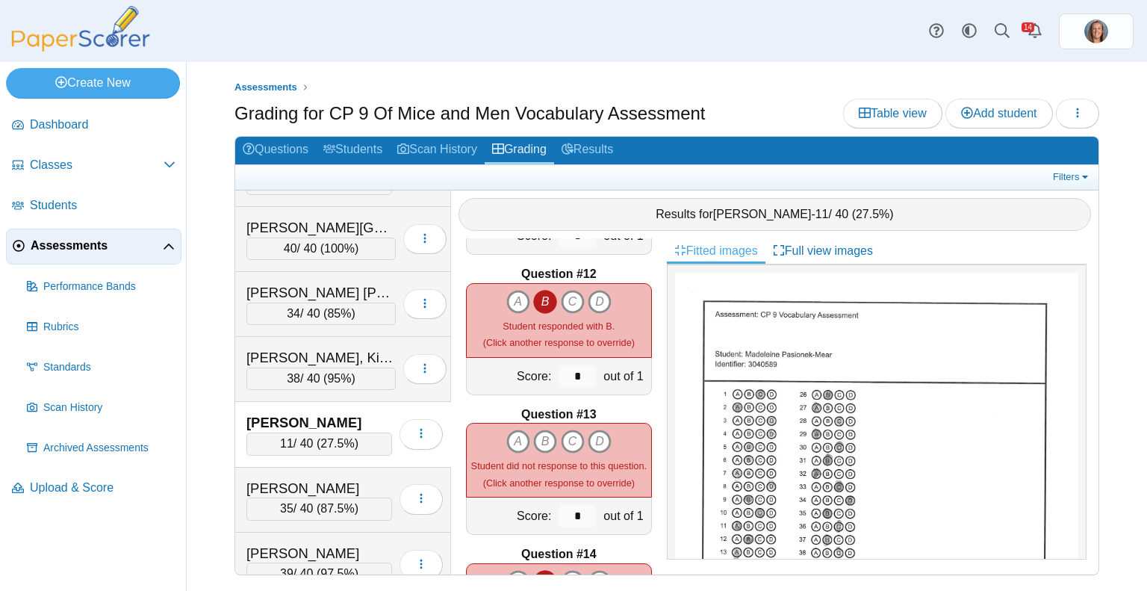
scroll to position [1526, 0]
click at [514, 429] on icon "A" at bounding box center [518, 441] width 24 height 24
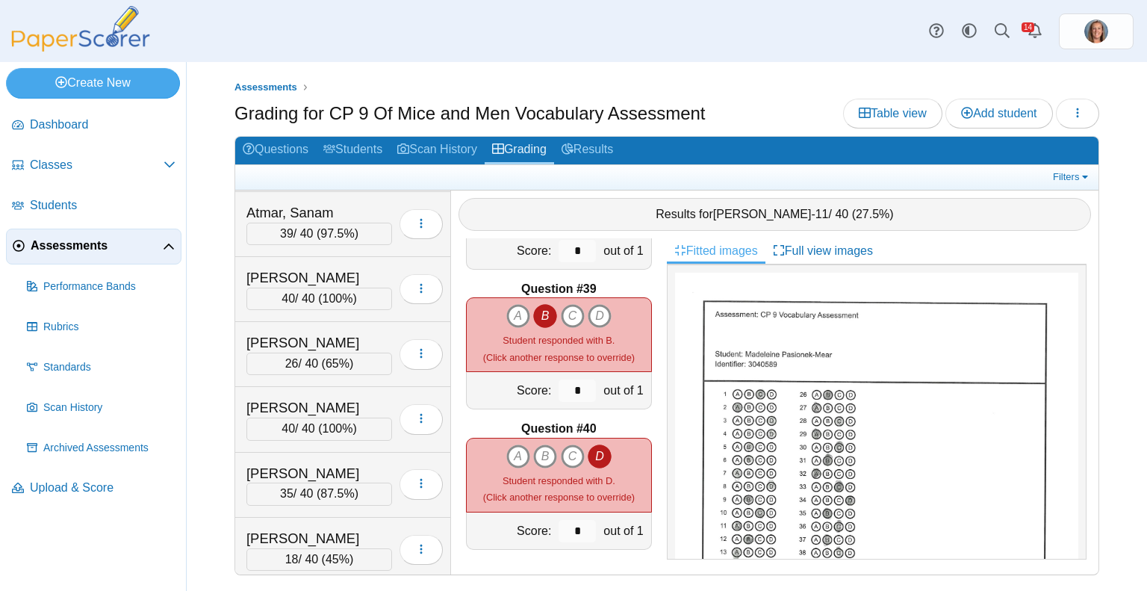
scroll to position [438, 0]
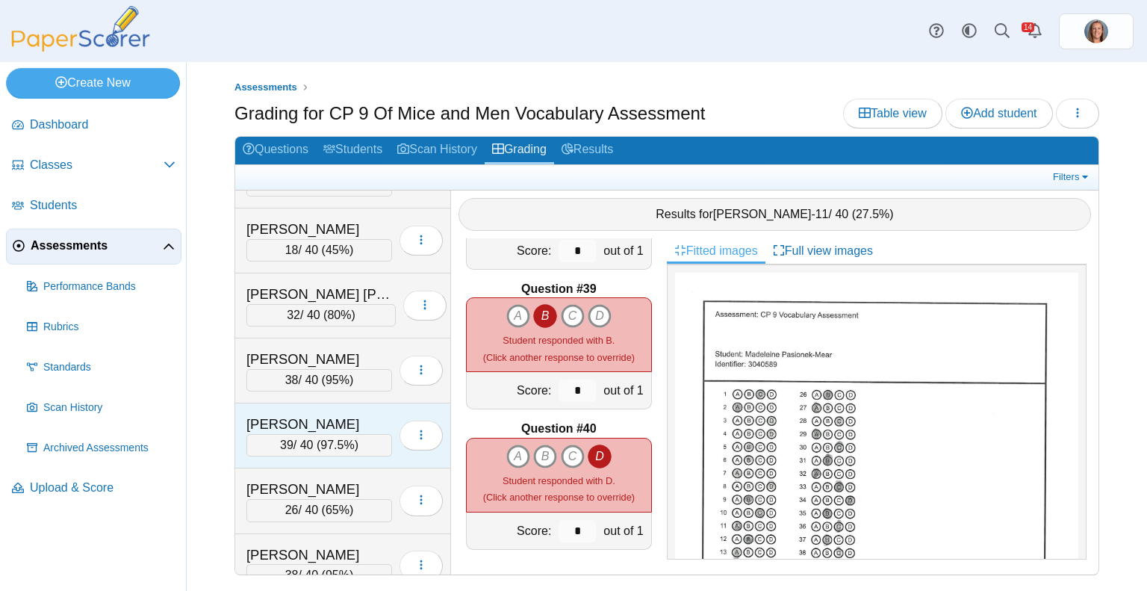
click at [342, 440] on span "97.5%" at bounding box center [337, 444] width 34 height 13
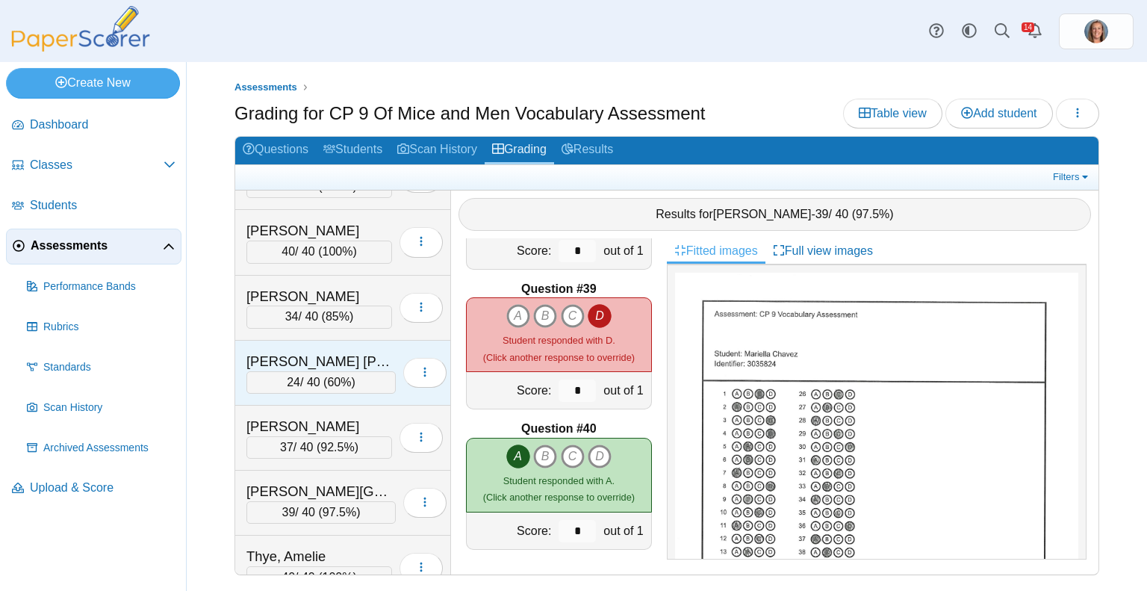
scroll to position [3235, 0]
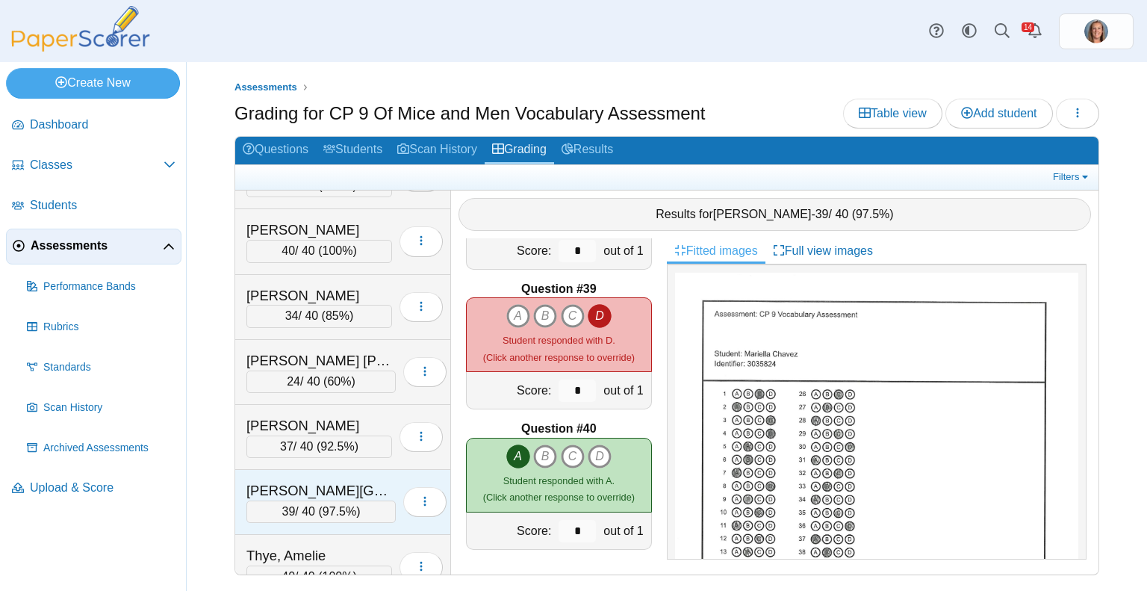
click at [337, 481] on div "[PERSON_NAME][GEOGRAPHIC_DATA]" at bounding box center [320, 490] width 149 height 19
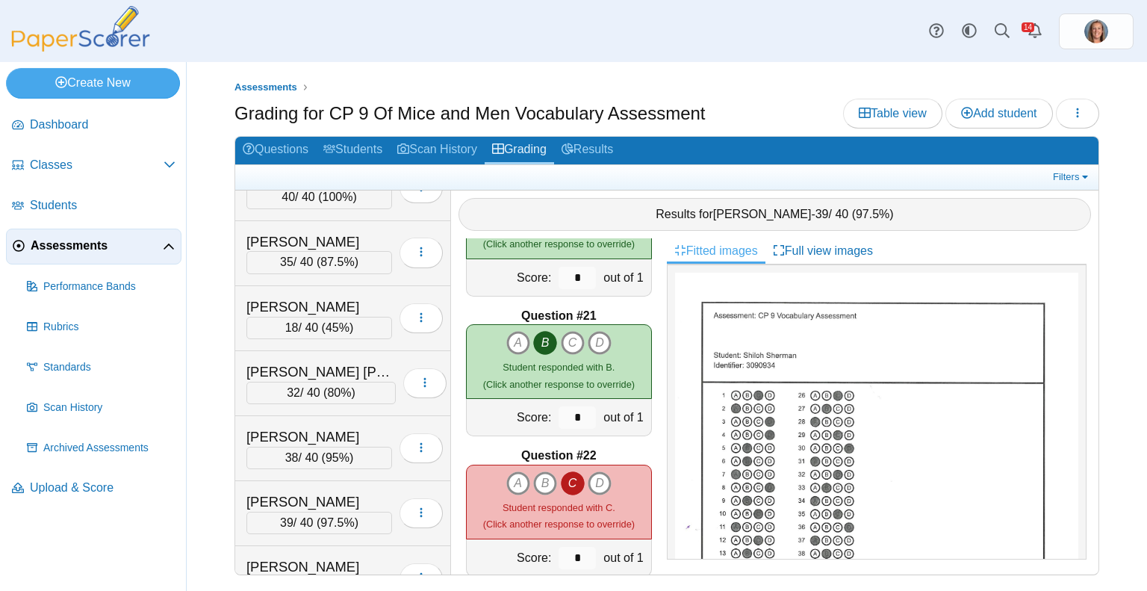
scroll to position [0, 0]
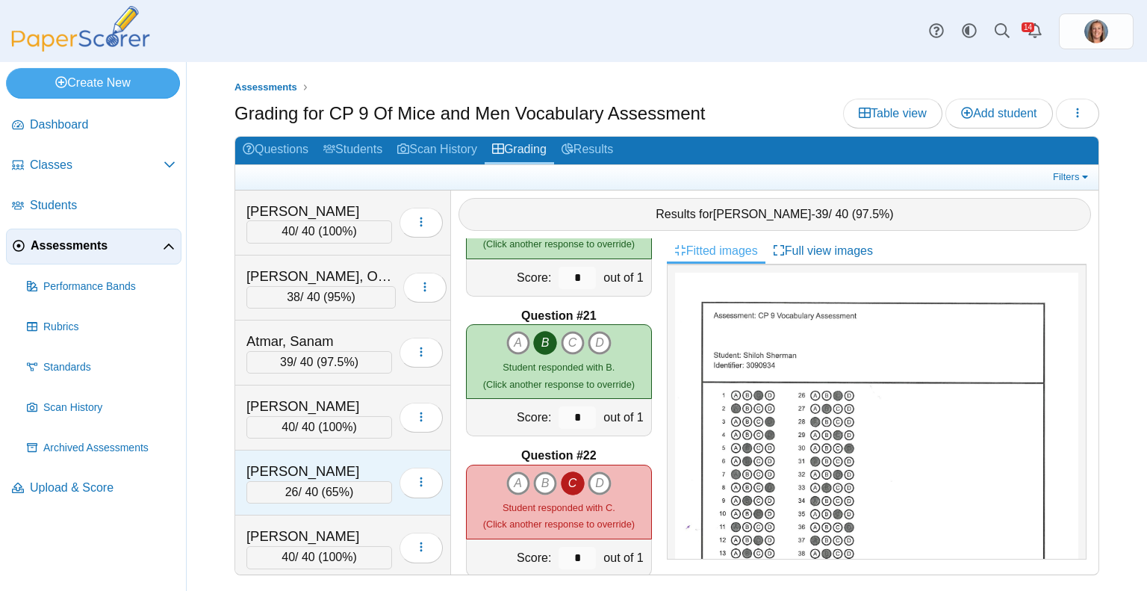
click at [326, 492] on span "65%" at bounding box center [338, 491] width 24 height 13
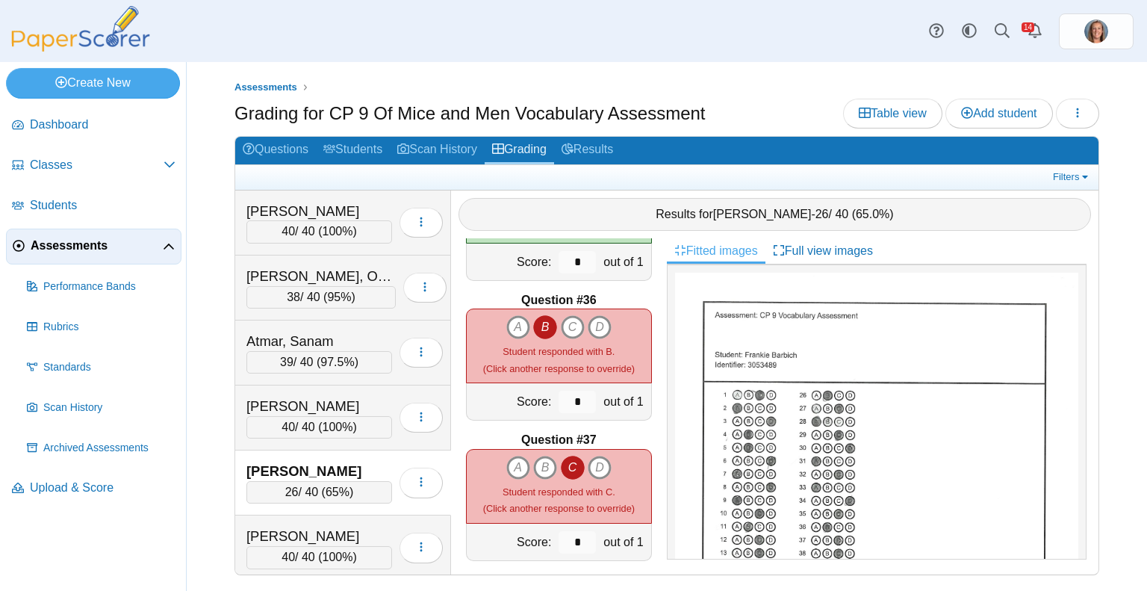
scroll to position [5290, 0]
